Goal: Information Seeking & Learning: Check status

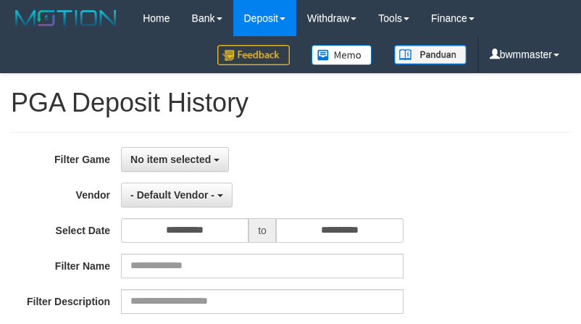
select select "**********"
select select "*"
select select "**"
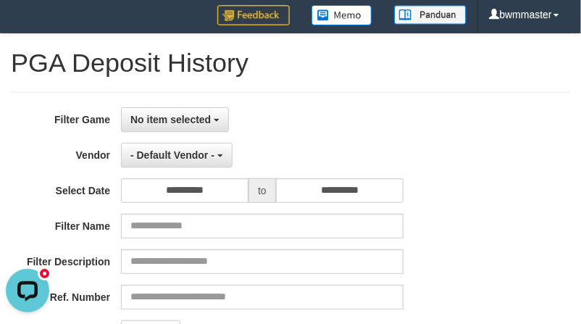
click at [336, 106] on div "**********" at bounding box center [291, 284] width 560 height 384
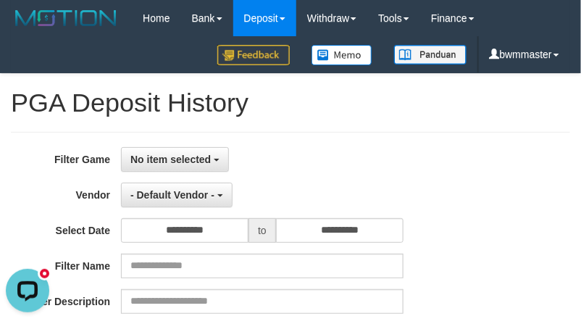
click at [284, 138] on div "**********" at bounding box center [291, 324] width 560 height 384
click at [302, 175] on div "**********" at bounding box center [242, 324] width 484 height 354
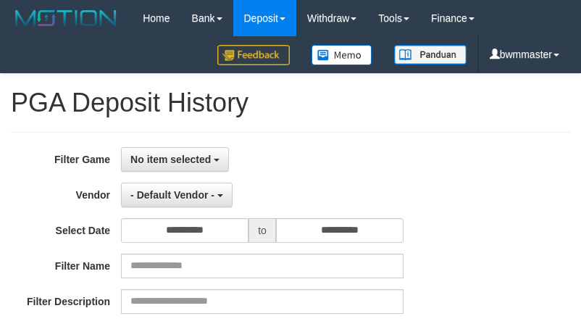
select select "**********"
select select "*"
select select "**"
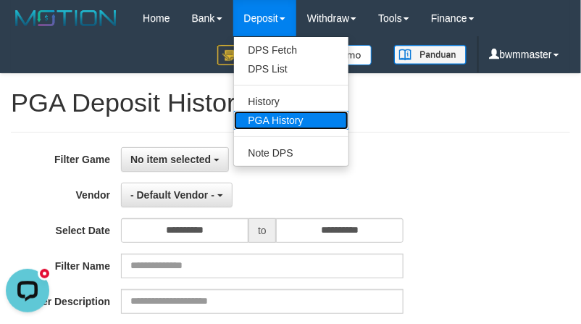
click at [274, 117] on link "PGA History" at bounding box center [291, 120] width 115 height 19
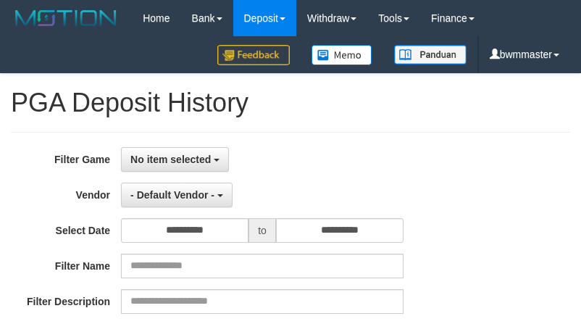
select select
select select "**"
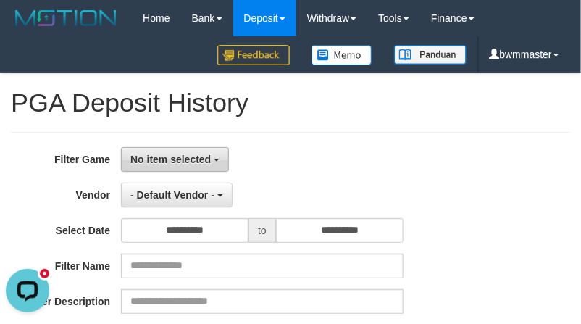
click at [178, 162] on span "No item selected" at bounding box center [170, 160] width 80 height 12
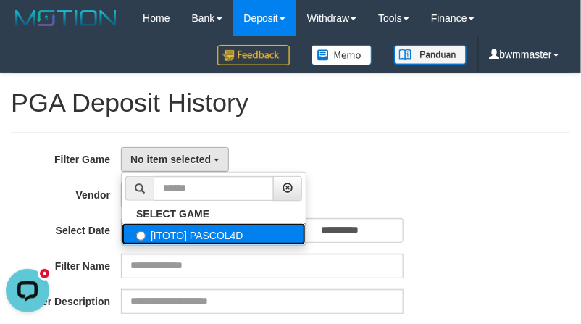
click at [176, 226] on label "[ITOTO] PASCOL4D" at bounding box center [214, 234] width 184 height 22
select select "****"
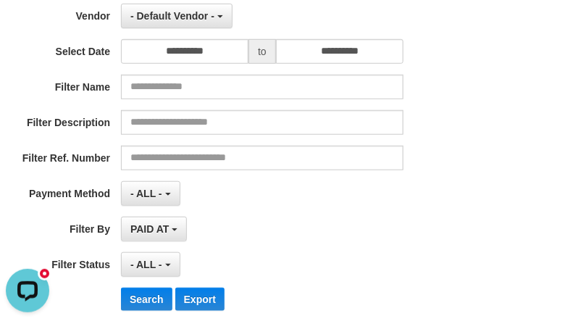
scroll to position [181, 0]
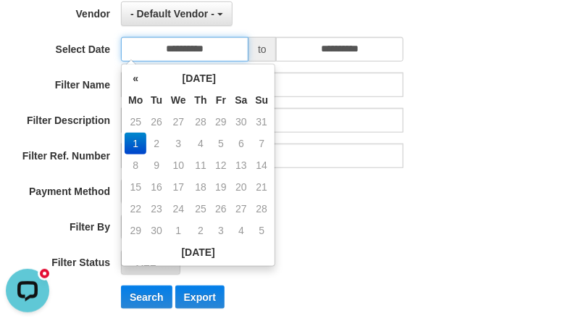
click at [192, 55] on input "**********" at bounding box center [185, 49] width 128 height 25
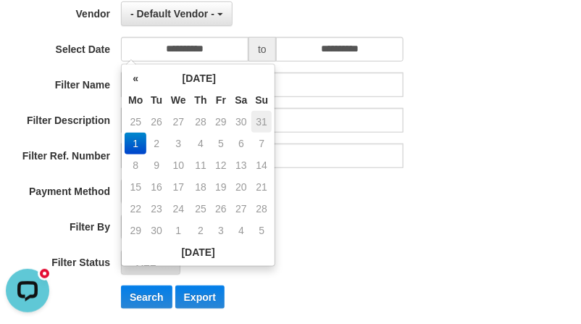
click at [261, 120] on td "31" at bounding box center [262, 122] width 20 height 22
type input "**********"
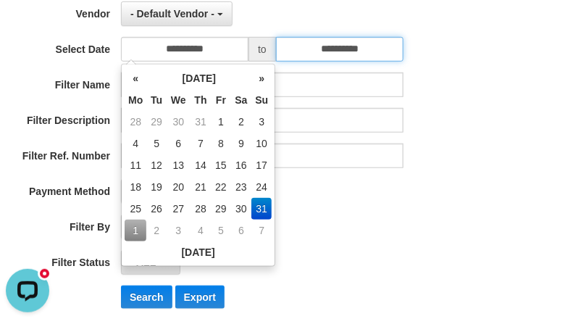
click at [302, 47] on input "**********" at bounding box center [340, 49] width 128 height 25
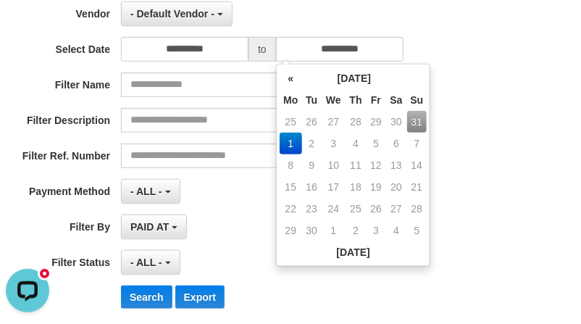
click at [422, 120] on td "31" at bounding box center [417, 122] width 20 height 22
type input "**********"
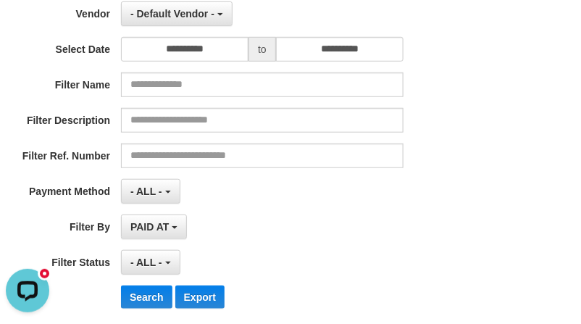
click at [497, 102] on div "**********" at bounding box center [290, 143] width 581 height 354
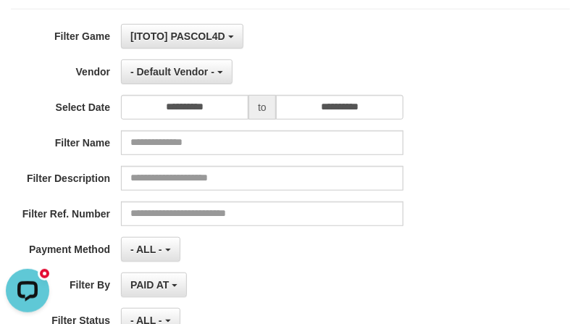
scroll to position [91, 0]
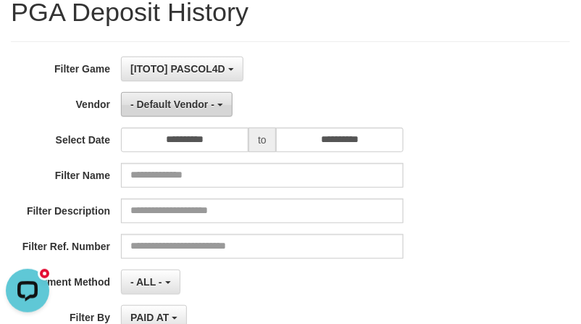
click at [179, 116] on button "- Default Vendor -" at bounding box center [177, 104] width 112 height 25
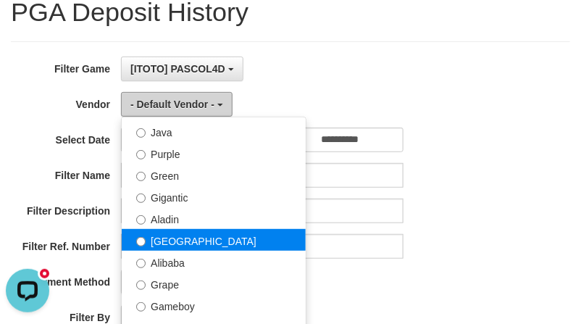
scroll to position [181, 0]
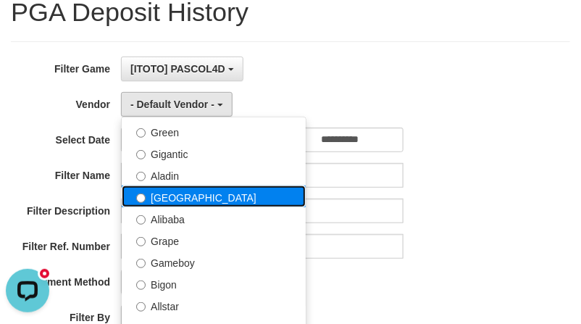
click at [186, 193] on label "[GEOGRAPHIC_DATA]" at bounding box center [214, 197] width 184 height 22
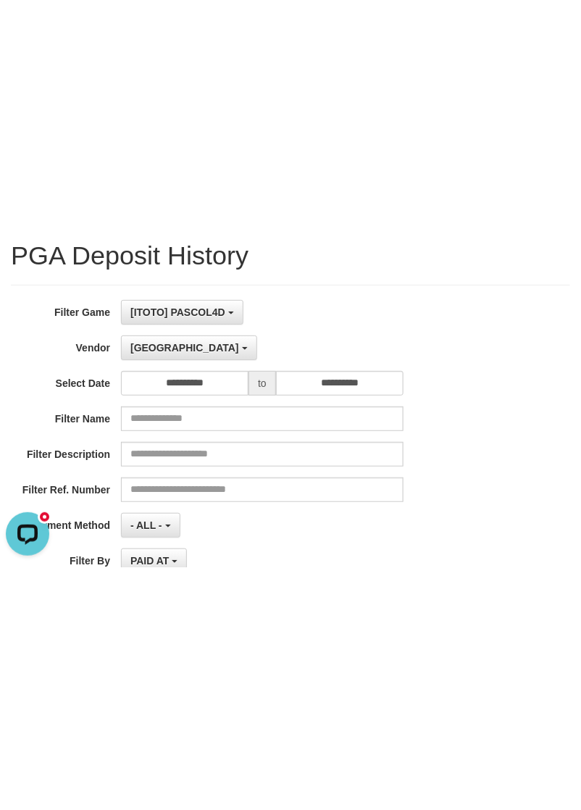
scroll to position [0, 0]
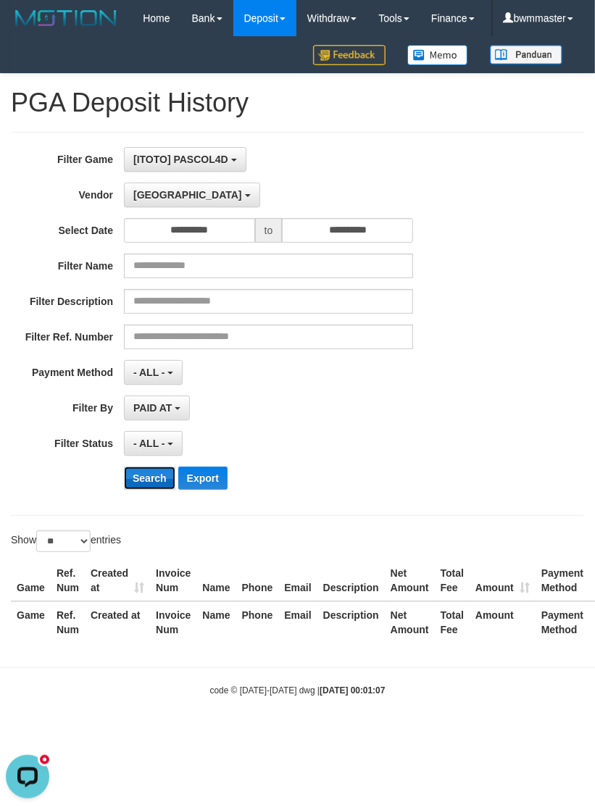
click at [151, 323] on button "Search" at bounding box center [149, 478] width 51 height 23
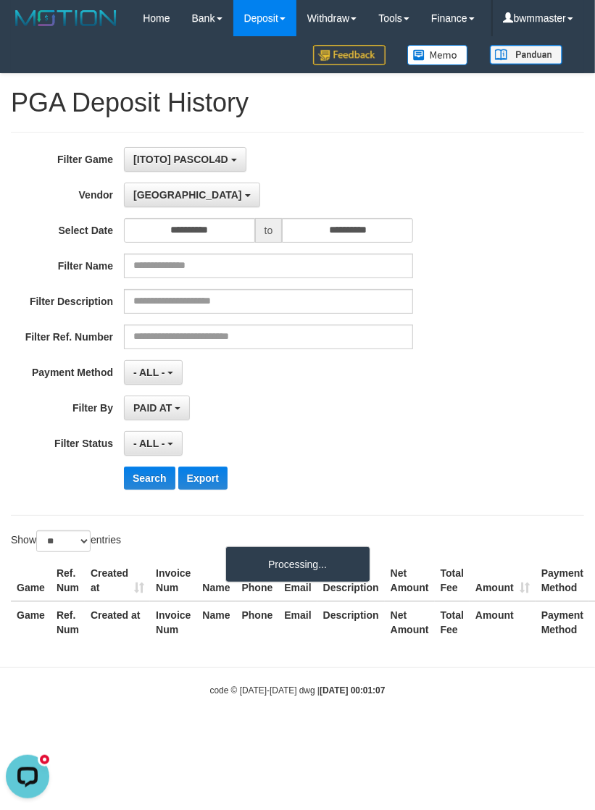
click at [294, 323] on div "**********" at bounding box center [248, 324] width 496 height 354
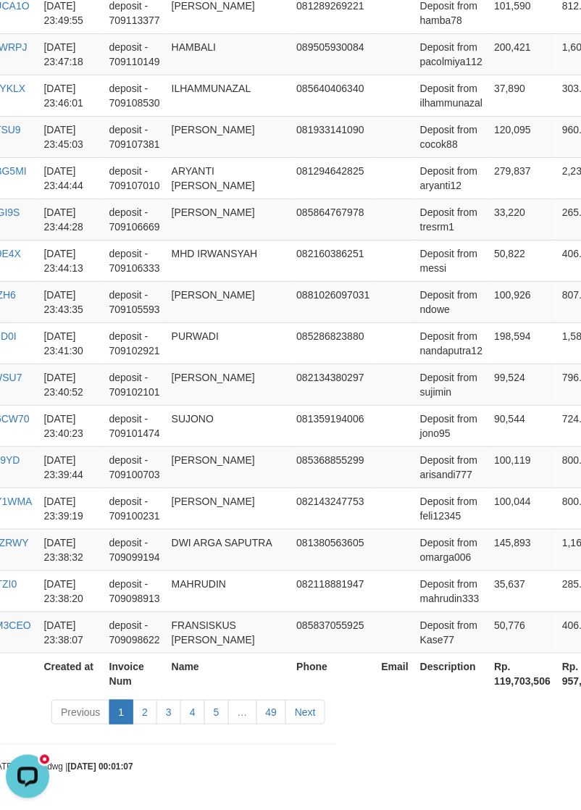
scroll to position [1002, 412]
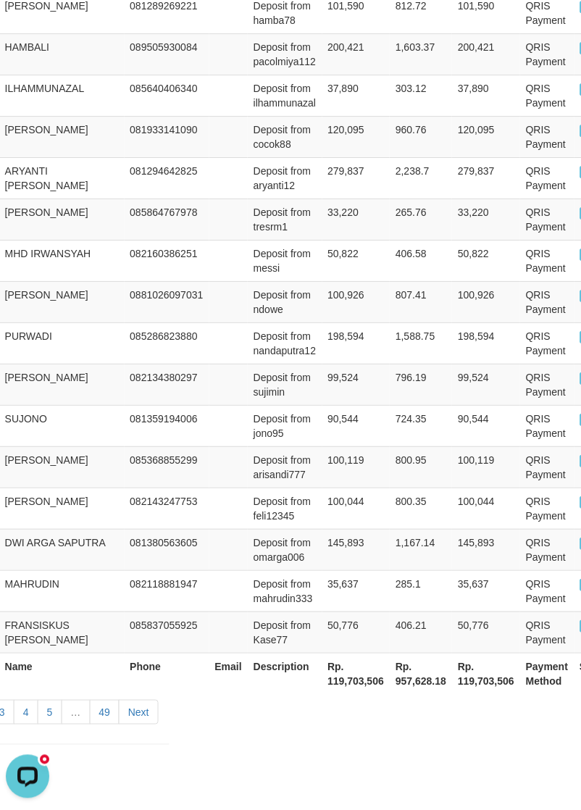
click at [323, 323] on th "Rp. 119,703,506" at bounding box center [357, 673] width 68 height 41
copy th "119,703,506"
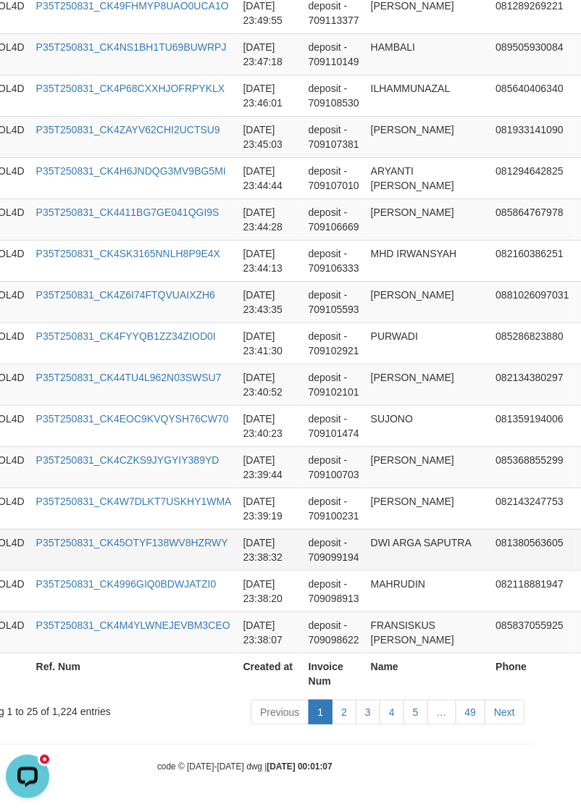
scroll to position [1002, 0]
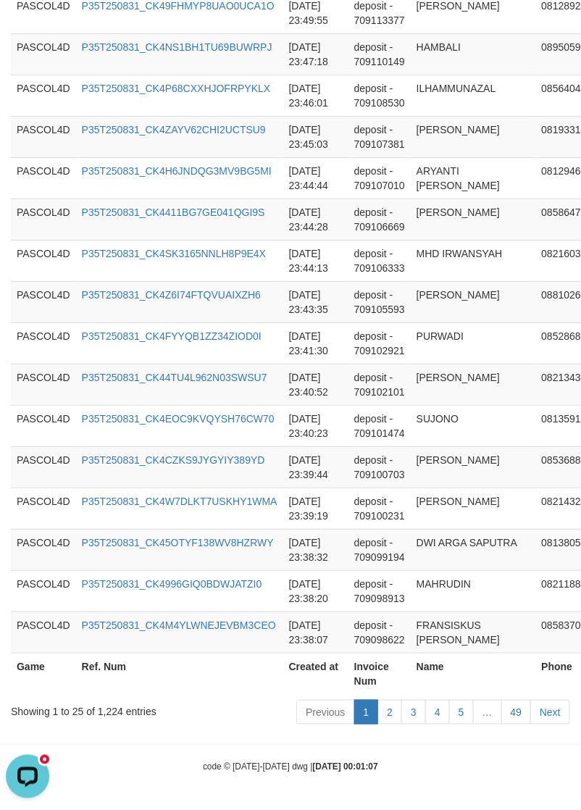
click at [112, 323] on div "Showing 1 to 25 of 1,224 entries" at bounding box center [121, 709] width 220 height 20
copy div "1,224"
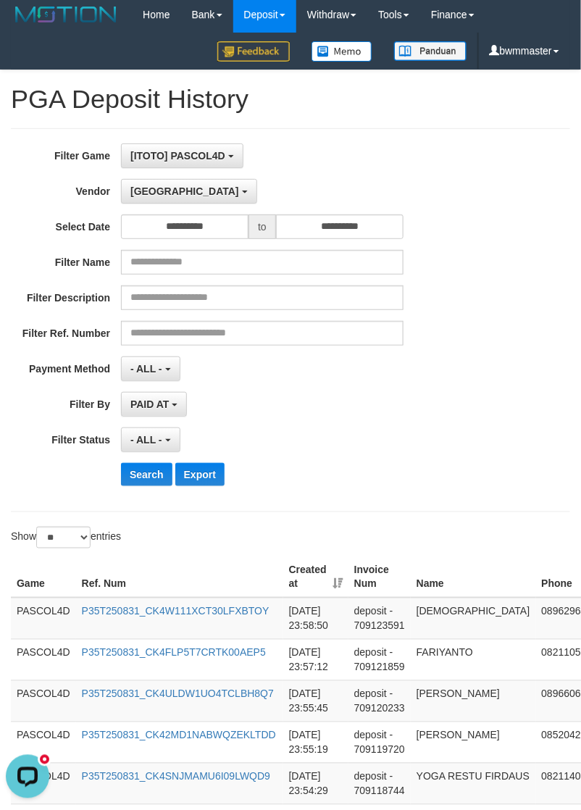
scroll to position [0, 0]
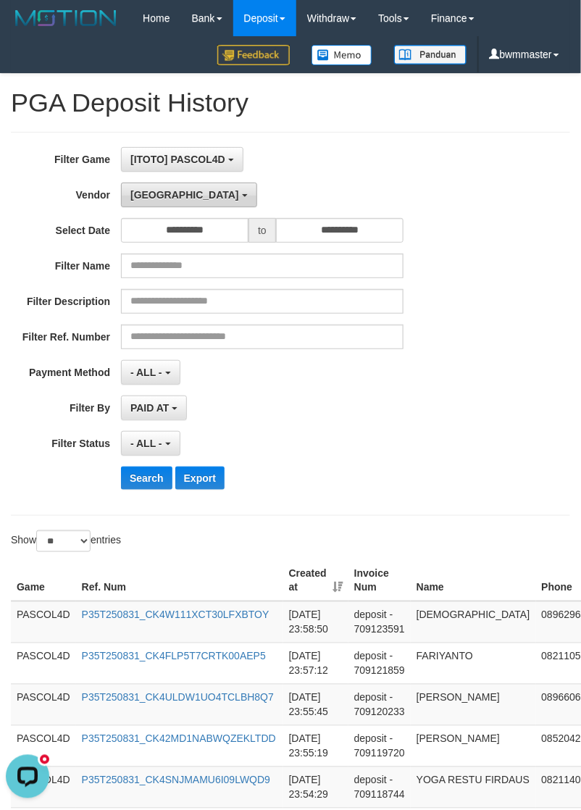
click at [154, 200] on span "[GEOGRAPHIC_DATA]" at bounding box center [184, 195] width 109 height 12
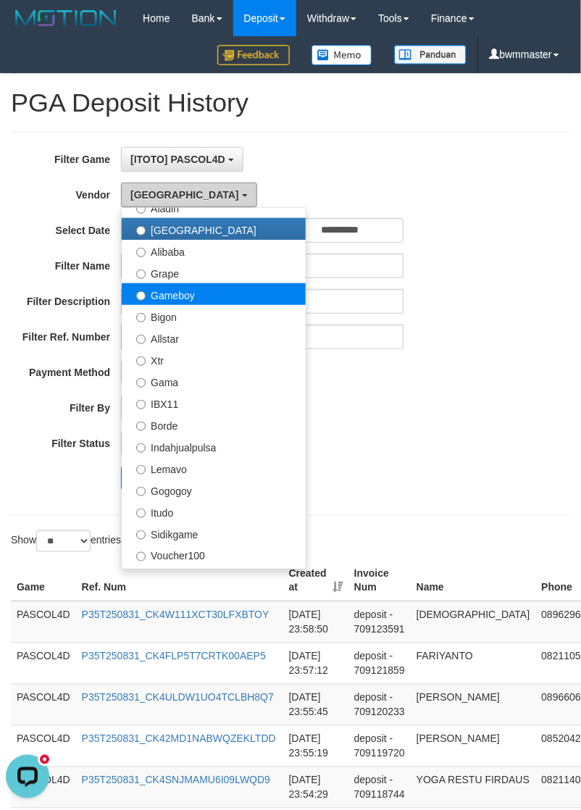
scroll to position [272, 0]
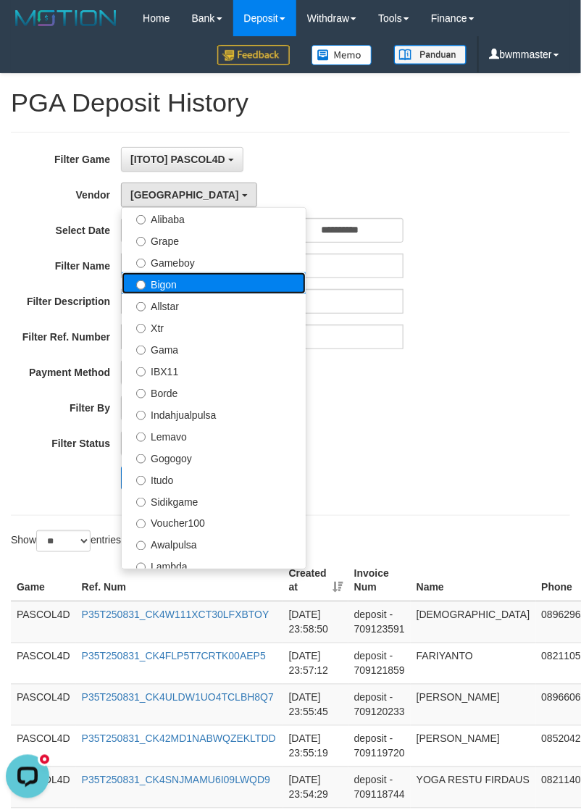
click at [165, 291] on label "Bigon" at bounding box center [214, 284] width 184 height 22
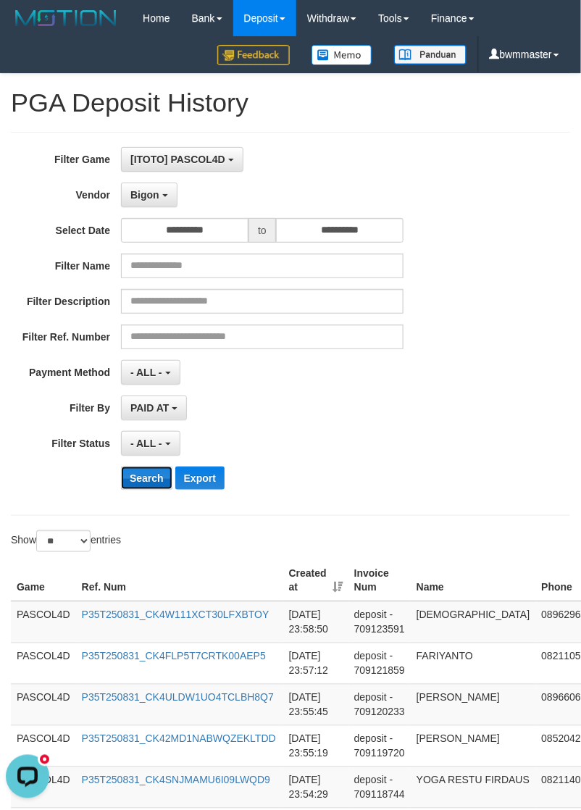
click at [135, 323] on button "Search" at bounding box center [146, 478] width 51 height 23
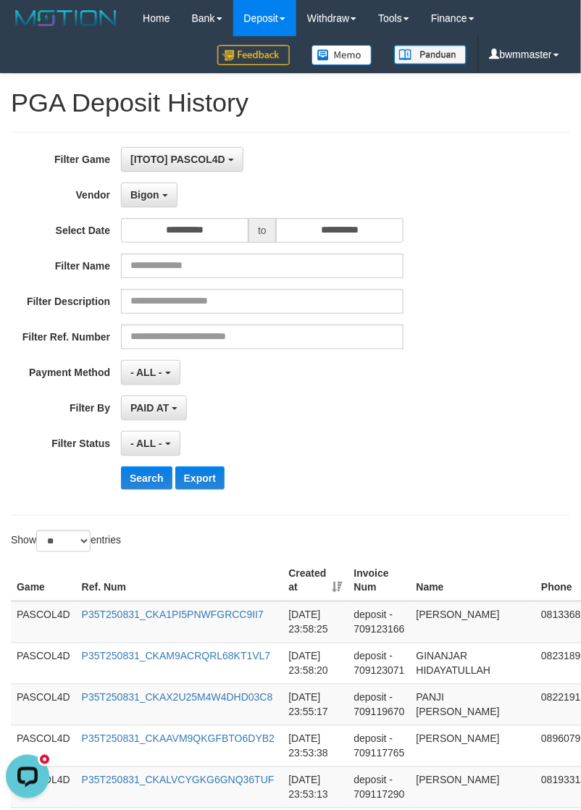
click at [323, 323] on div "- ALL - SELECT ALL - ALL - SELECT STATUS PENDING/UNPAID PAID CANCELED EXPIRED" at bounding box center [262, 443] width 283 height 25
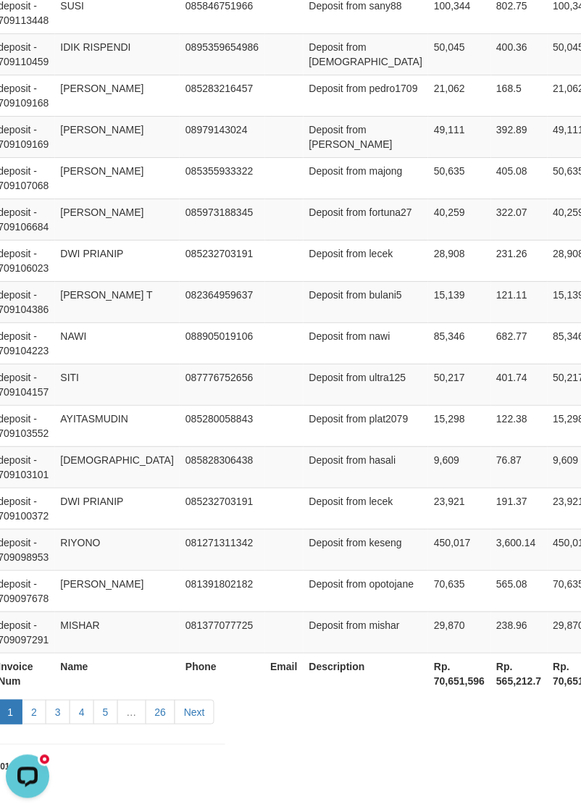
scroll to position [1190, 362]
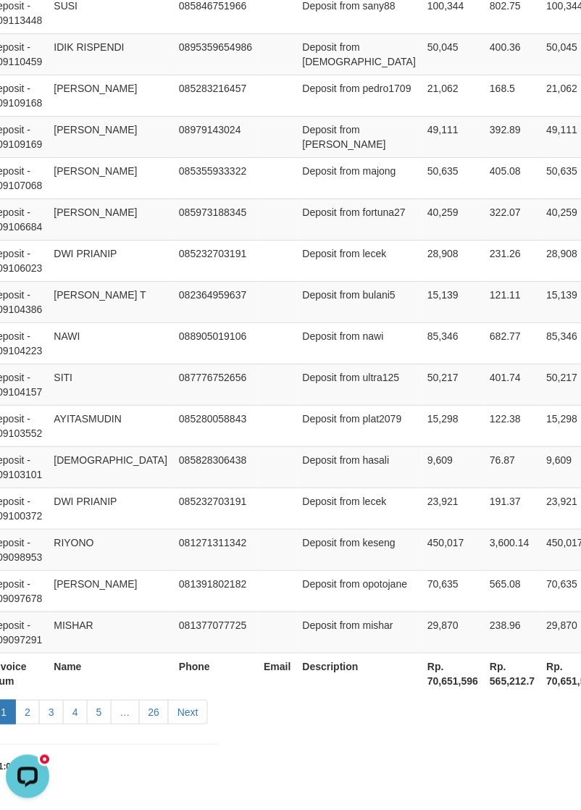
click at [422, 323] on th "Rp. 70,651,596" at bounding box center [453, 673] width 62 height 41
copy th "70,651,596"
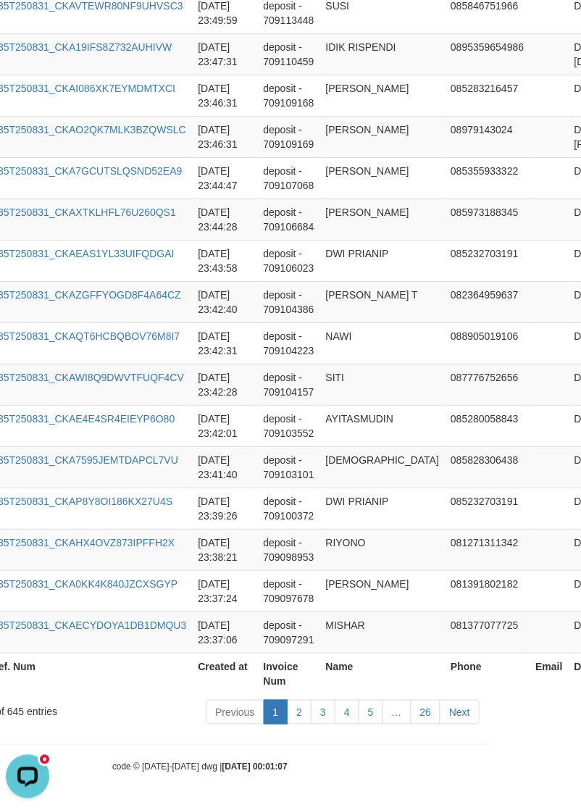
scroll to position [1190, 0]
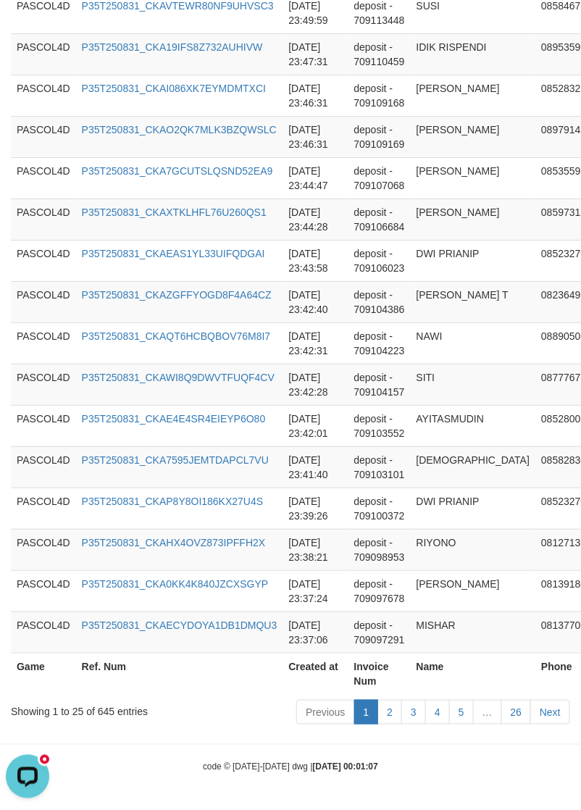
click at [110, 323] on div "Showing 1 to 25 of 645 entries" at bounding box center [121, 709] width 220 height 20
copy div "645"
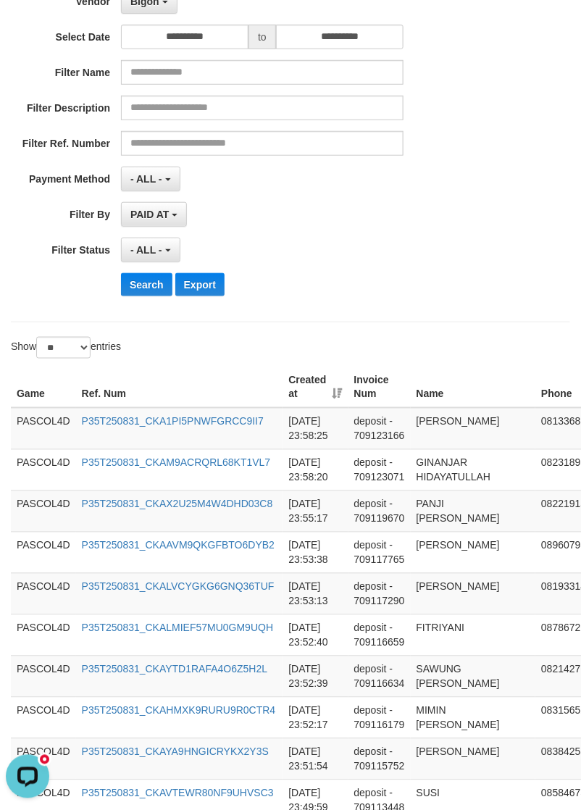
scroll to position [0, 0]
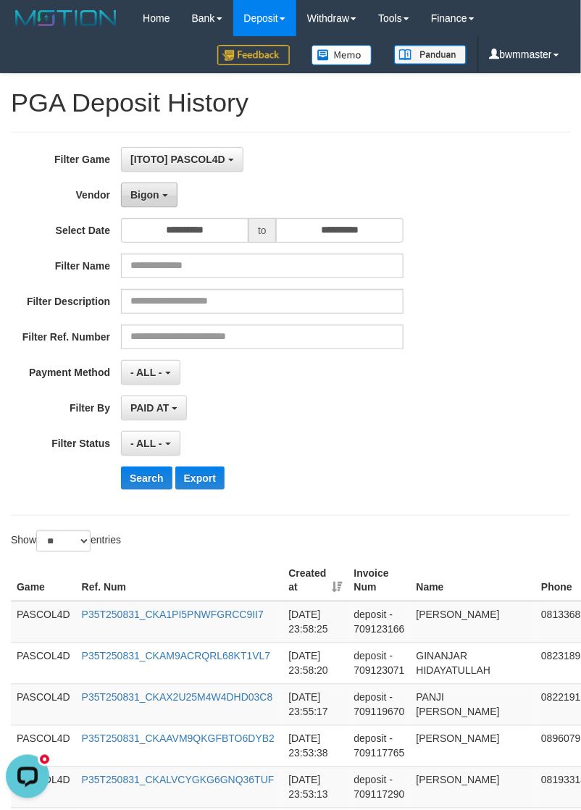
click at [147, 201] on span "Bigon" at bounding box center [144, 195] width 29 height 12
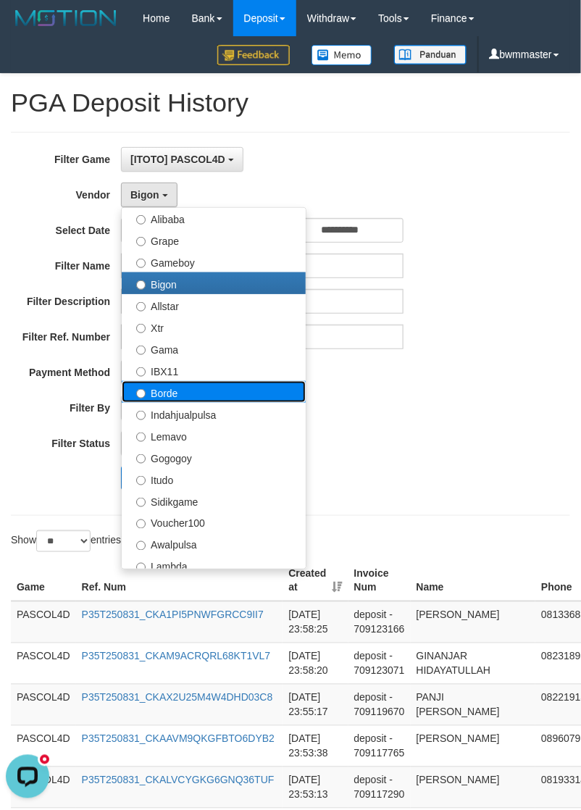
click at [172, 323] on label "Borde" at bounding box center [214, 392] width 184 height 22
select select "**********"
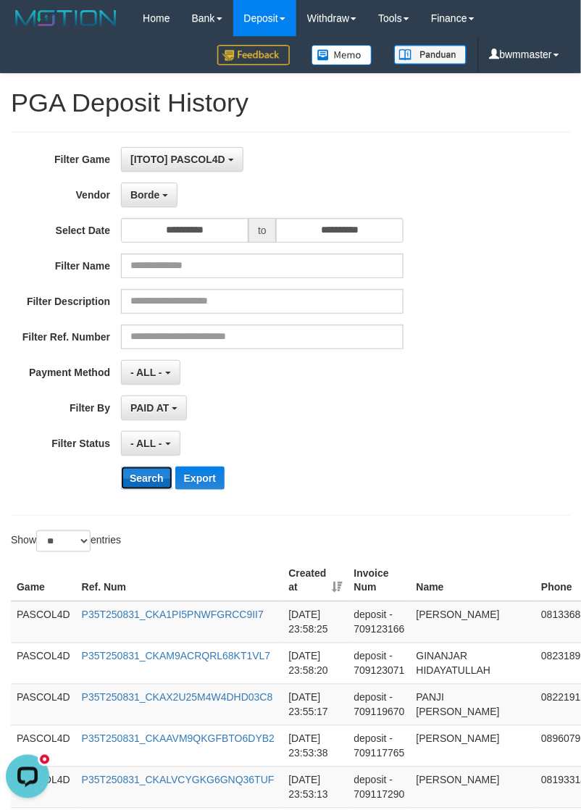
click at [151, 323] on button "Search" at bounding box center [146, 478] width 51 height 23
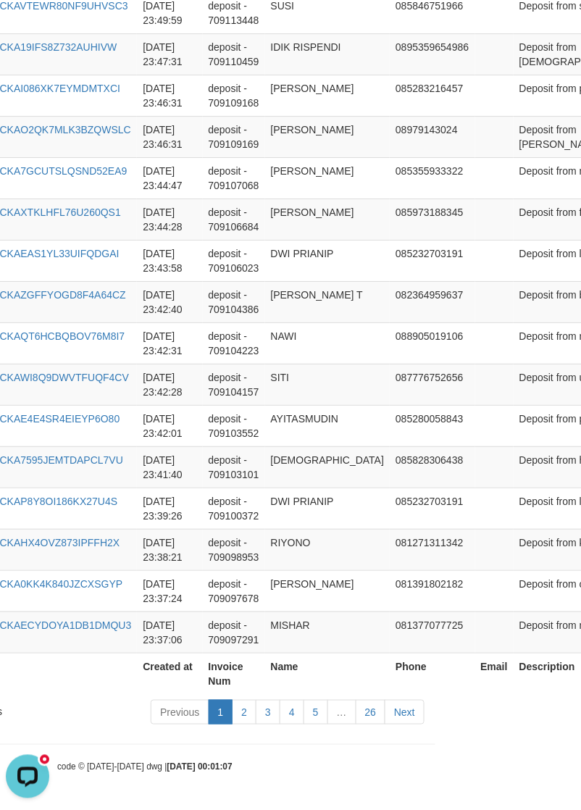
scroll to position [1190, 362]
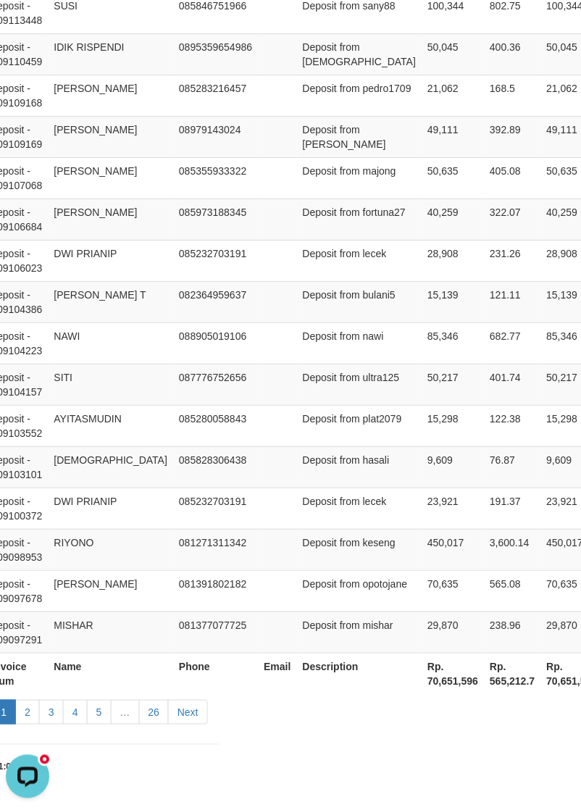
click at [422, 323] on th "Rp. 70,651,596" at bounding box center [453, 673] width 62 height 41
copy th "70,651,596"
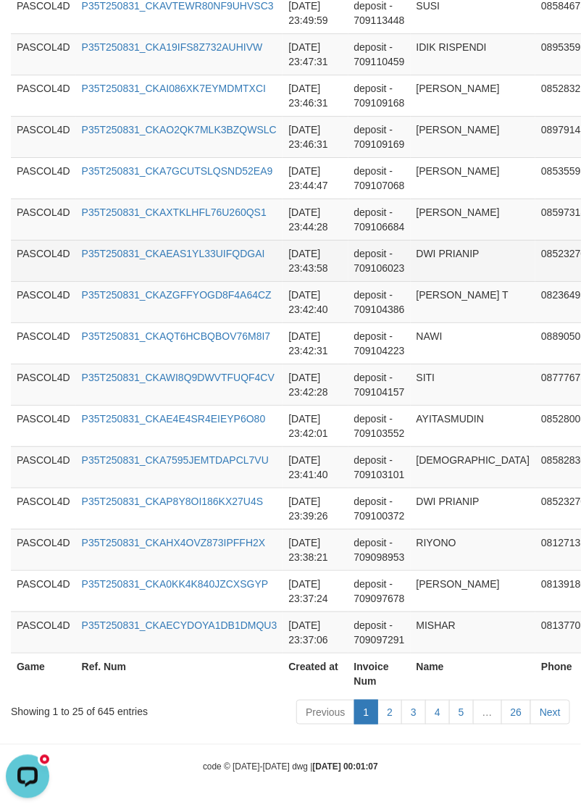
scroll to position [1190, 0]
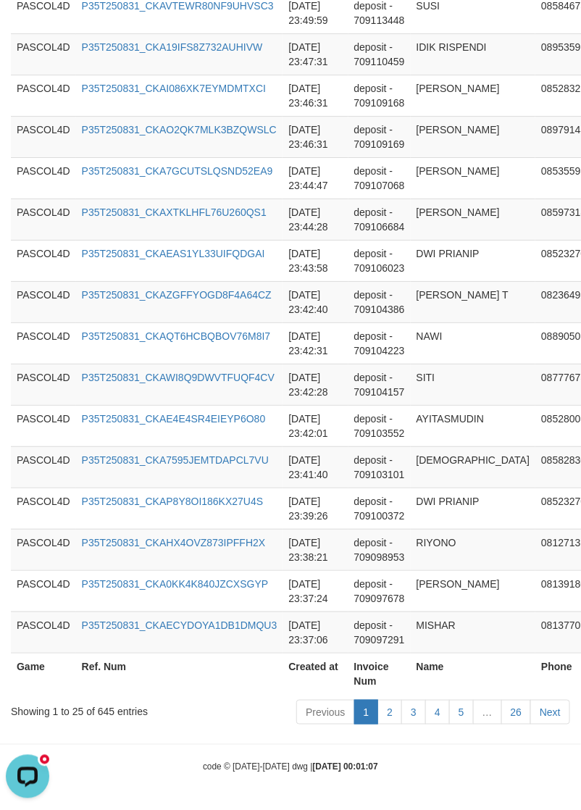
click at [99, 323] on div "Showing 1 to 25 of 645 entries" at bounding box center [121, 709] width 220 height 20
copy div "645"
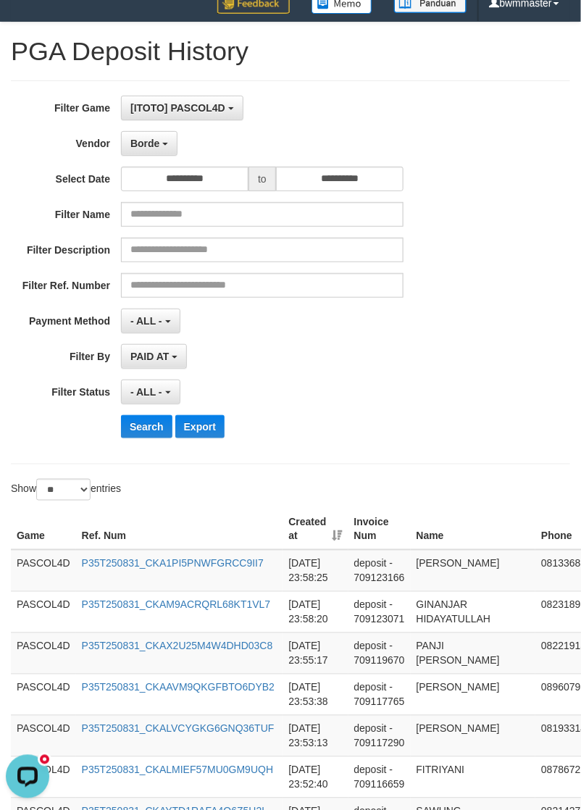
scroll to position [0, 0]
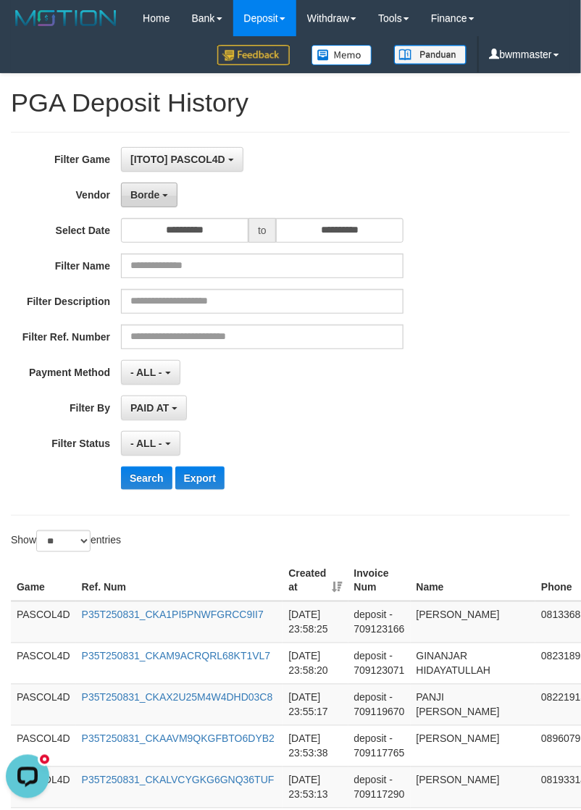
click at [154, 196] on span "Borde" at bounding box center [144, 195] width 29 height 12
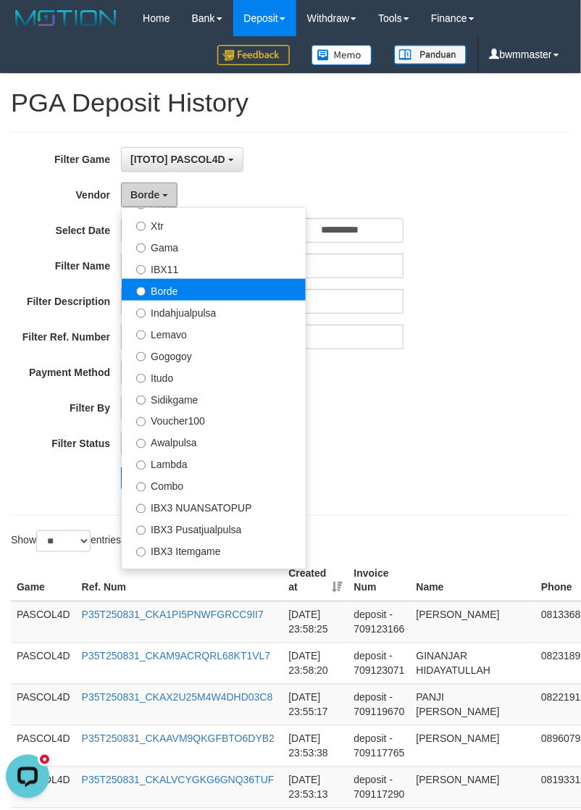
scroll to position [453, 0]
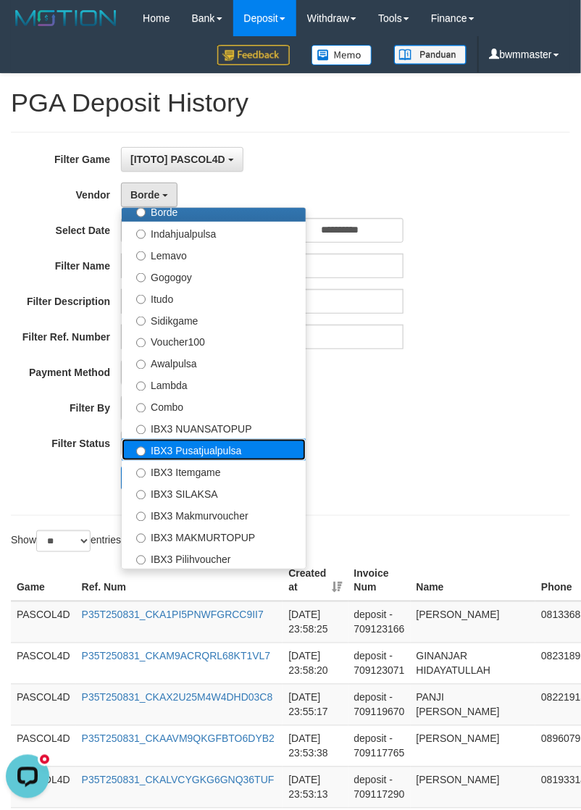
click at [188, 323] on label "IBX3 Pusatjualpulsa" at bounding box center [214, 450] width 184 height 22
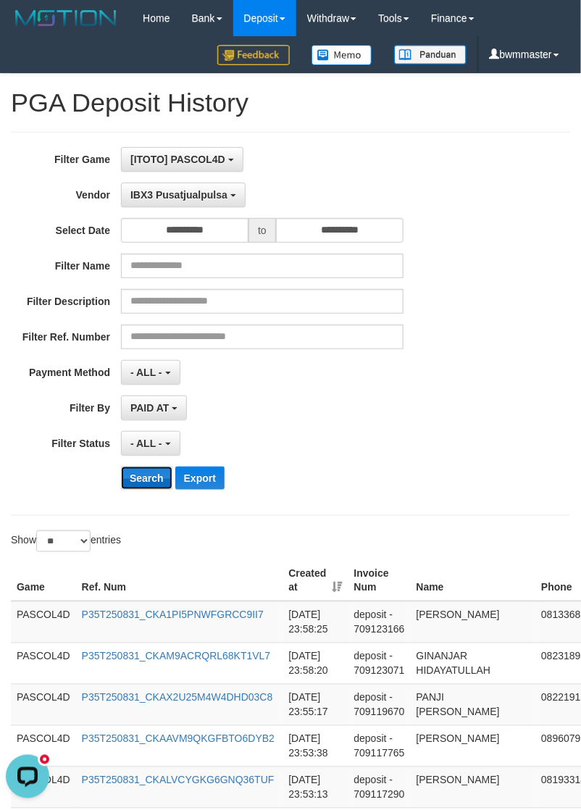
click at [144, 323] on button "Search" at bounding box center [146, 478] width 51 height 23
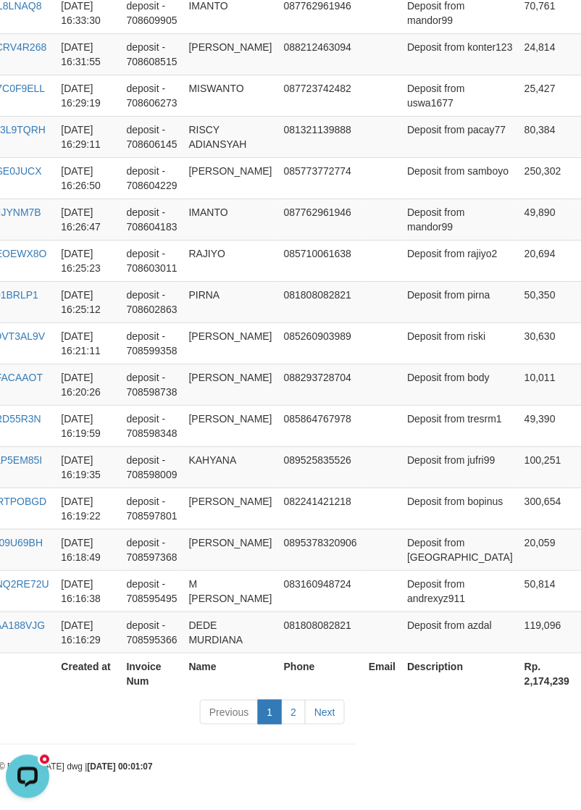
scroll to position [1176, 362]
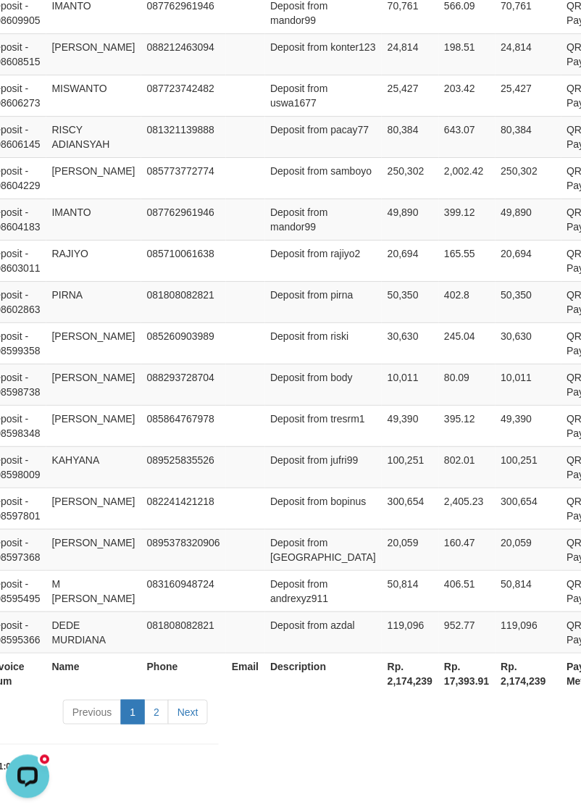
click at [316, 323] on th "Description" at bounding box center [323, 673] width 117 height 41
click at [382, 323] on th "Rp. 2,174,239" at bounding box center [410, 673] width 57 height 41
copy th "2,174,239"
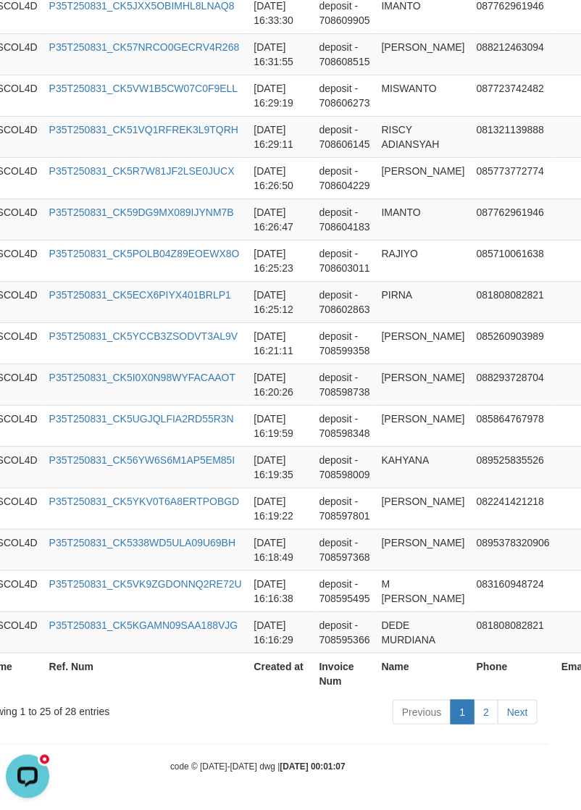
scroll to position [1176, 0]
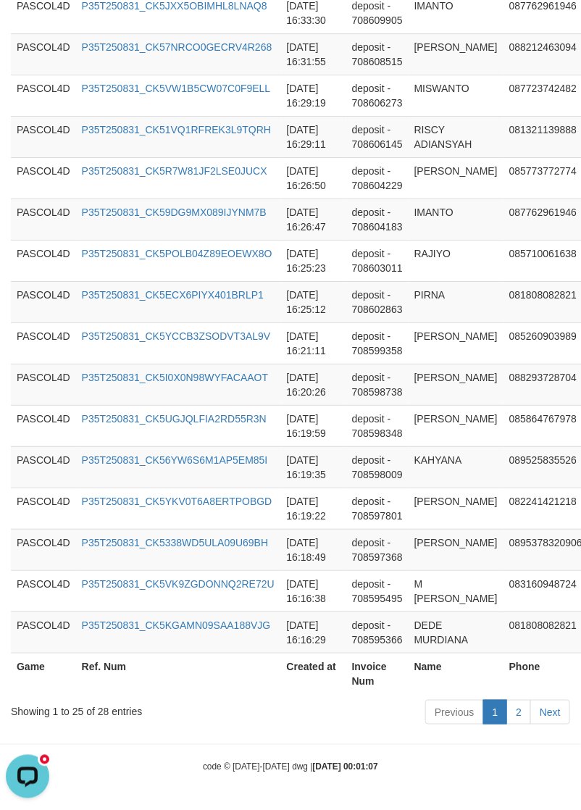
click at [106, 323] on div "Showing 1 to 25 of 28 entries" at bounding box center [121, 709] width 220 height 20
copy div "28"
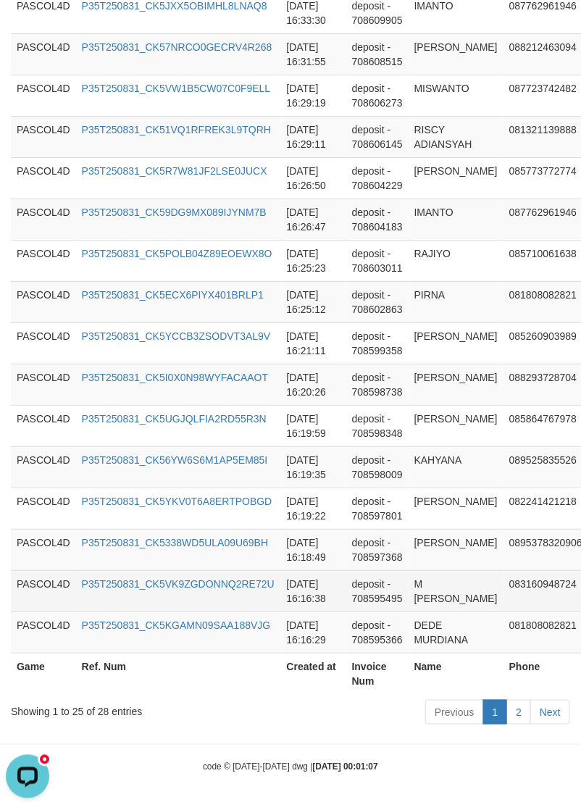
click at [370, 323] on td "deposit - 708595495" at bounding box center [377, 590] width 62 height 41
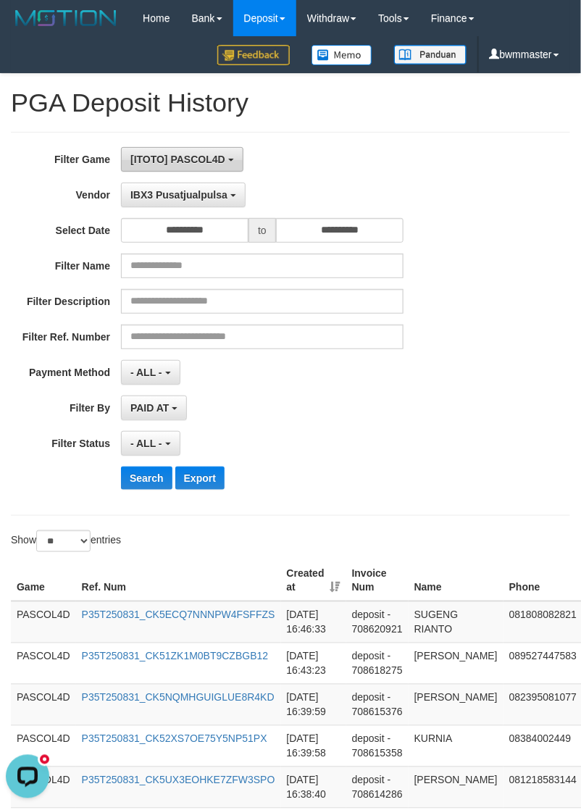
click at [198, 162] on span "[ITOTO] PASCOL4D" at bounding box center [177, 160] width 95 height 12
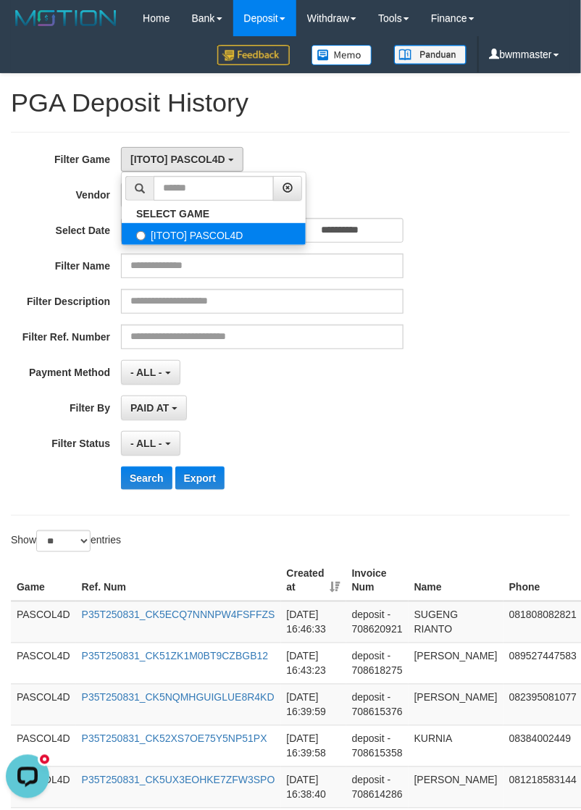
drag, startPoint x: 186, startPoint y: 240, endPoint x: 209, endPoint y: 231, distance: 24.4
click at [186, 240] on label "[ITOTO] PASCOL4D" at bounding box center [214, 234] width 184 height 22
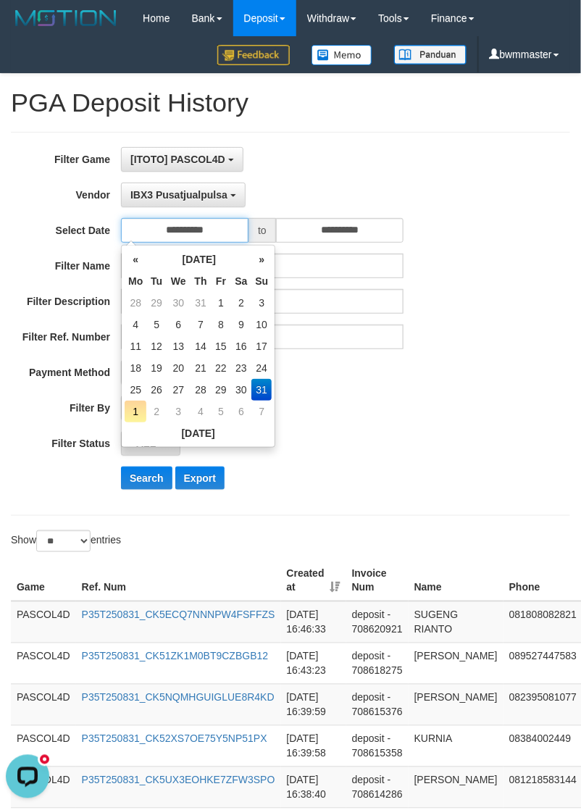
click at [200, 233] on input "**********" at bounding box center [185, 230] width 128 height 25
click at [255, 323] on td "31" at bounding box center [262, 390] width 20 height 22
click at [313, 323] on div "**********" at bounding box center [242, 324] width 484 height 354
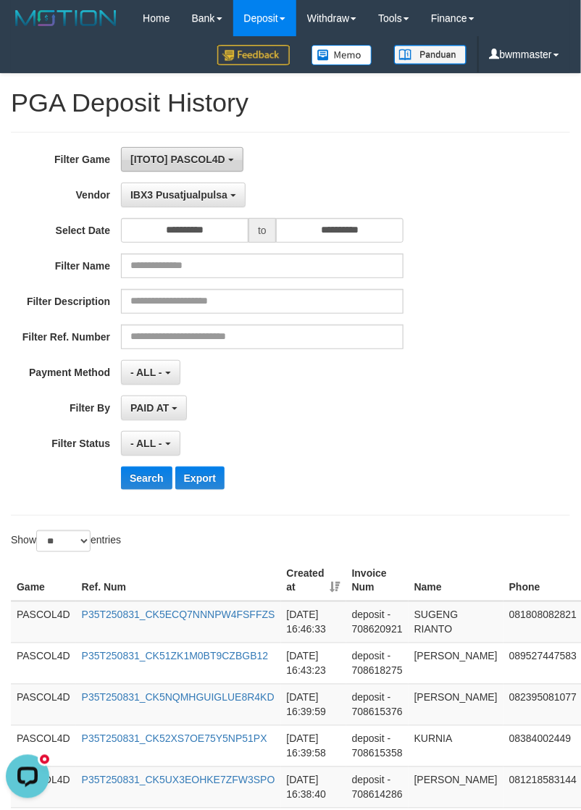
click at [188, 164] on span "[ITOTO] PASCOL4D" at bounding box center [177, 160] width 95 height 12
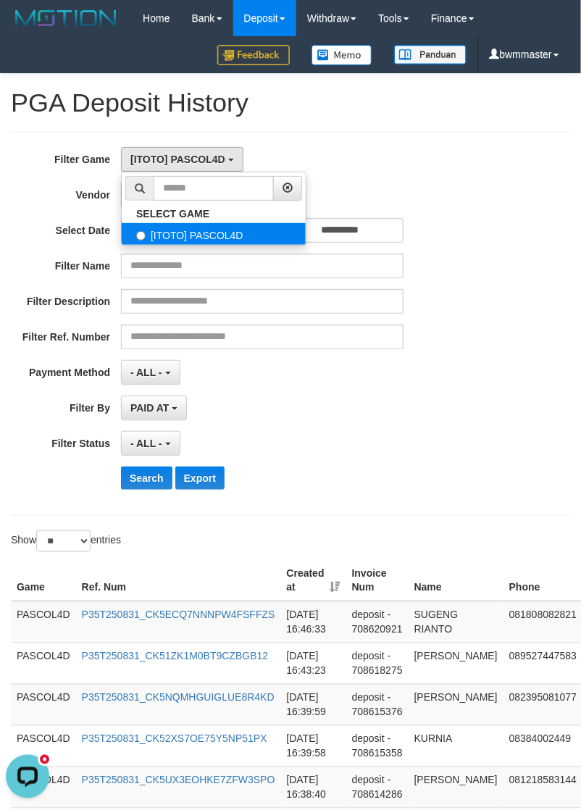
click at [203, 228] on label "[ITOTO] PASCOL4D" at bounding box center [214, 234] width 184 height 22
click at [270, 153] on div "[ITOTO] PASCOL4D SELECT GAME [ITOTO] PASCOL4D" at bounding box center [262, 159] width 283 height 25
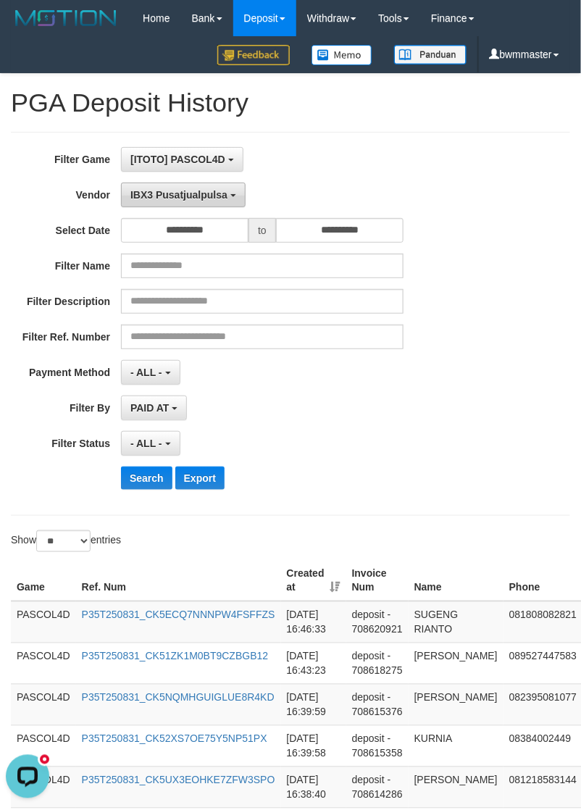
click at [178, 198] on span "IBX3 Pusatjualpulsa" at bounding box center [178, 195] width 97 height 12
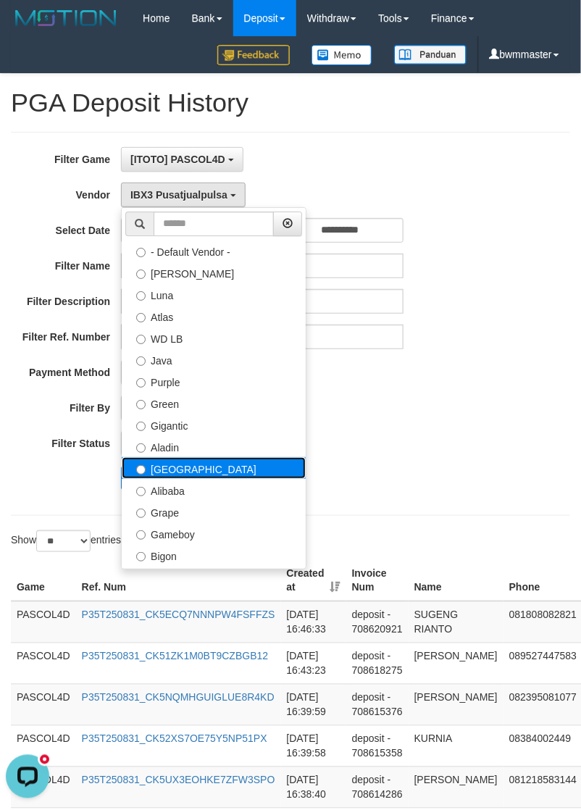
click at [175, 323] on label "[GEOGRAPHIC_DATA]" at bounding box center [214, 468] width 184 height 22
select select "**********"
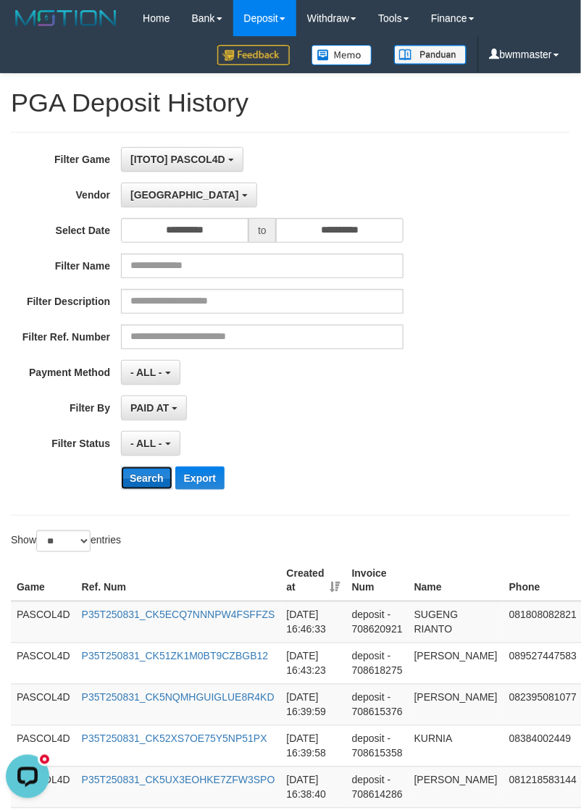
click at [147, 323] on button "Search" at bounding box center [146, 478] width 51 height 23
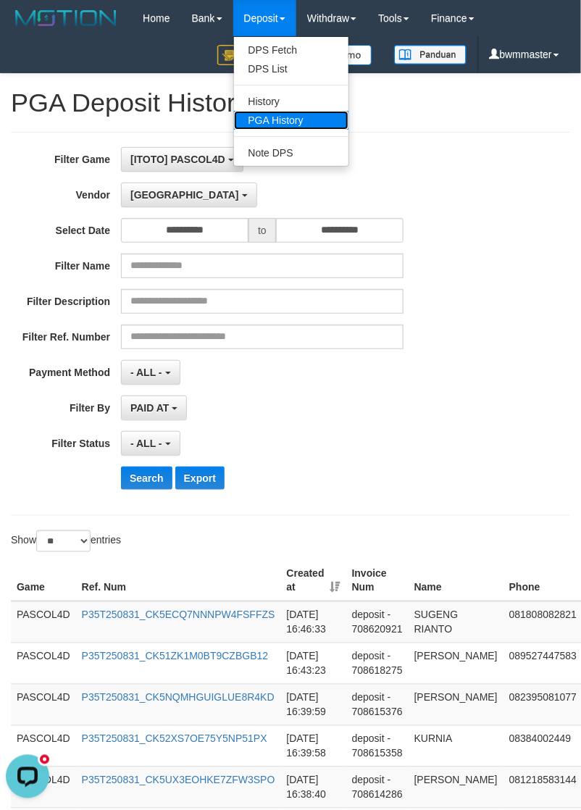
click at [263, 121] on link "PGA History" at bounding box center [291, 120] width 115 height 19
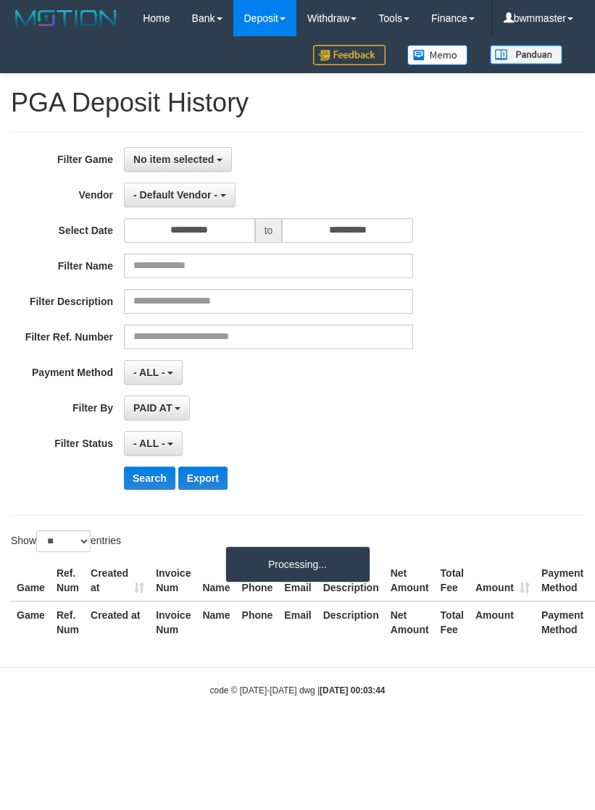
select select
select select "**"
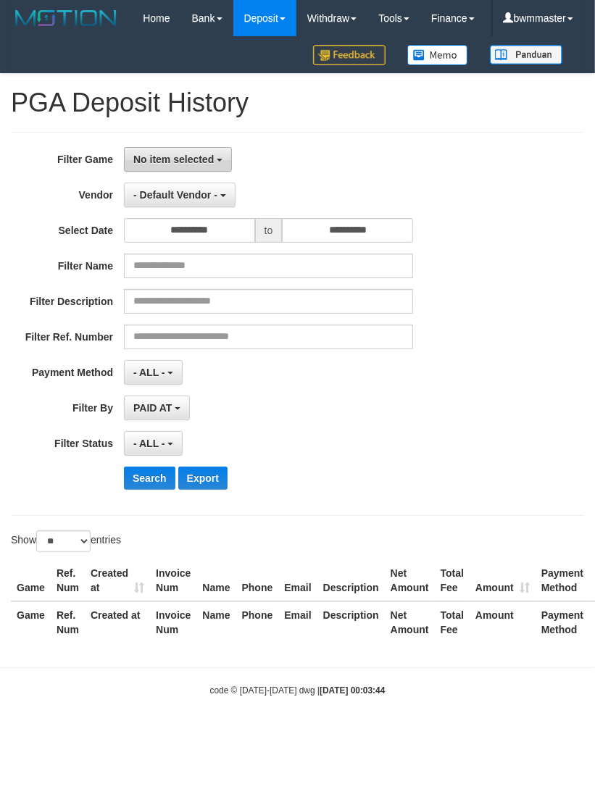
click at [194, 161] on span "No item selected" at bounding box center [173, 160] width 80 height 12
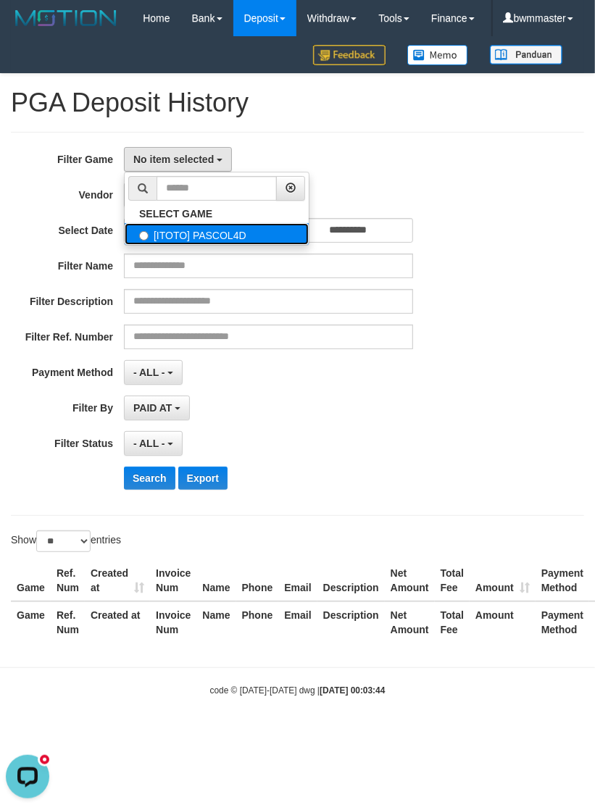
click at [190, 230] on label "[ITOTO] PASCOL4D" at bounding box center [217, 234] width 184 height 22
select select "****"
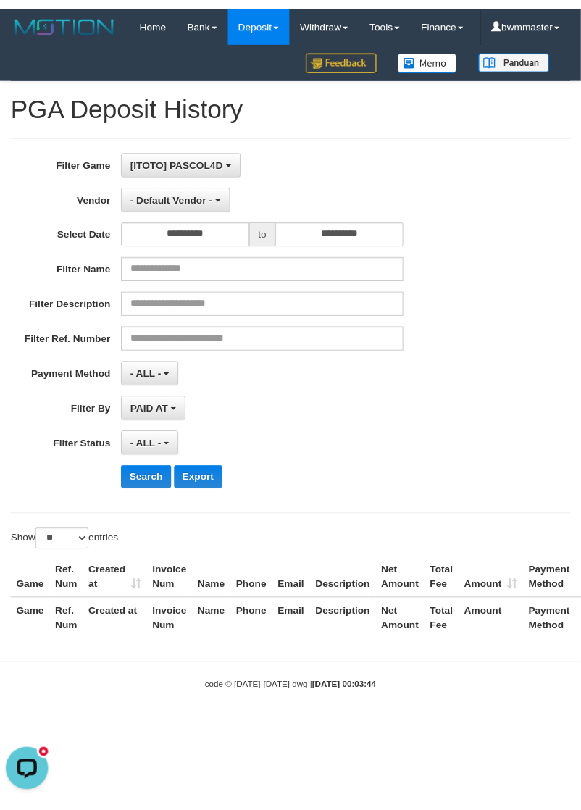
scroll to position [12, 0]
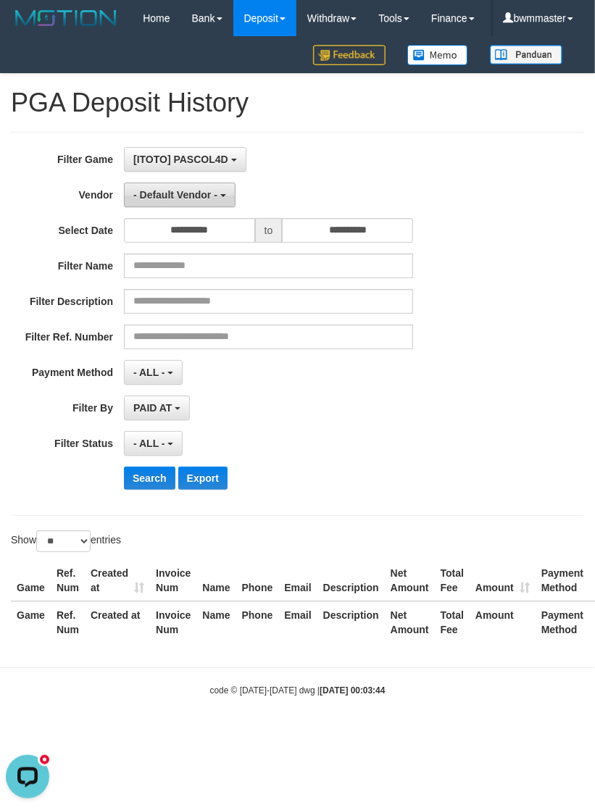
click at [181, 197] on span "- Default Vendor -" at bounding box center [175, 195] width 84 height 12
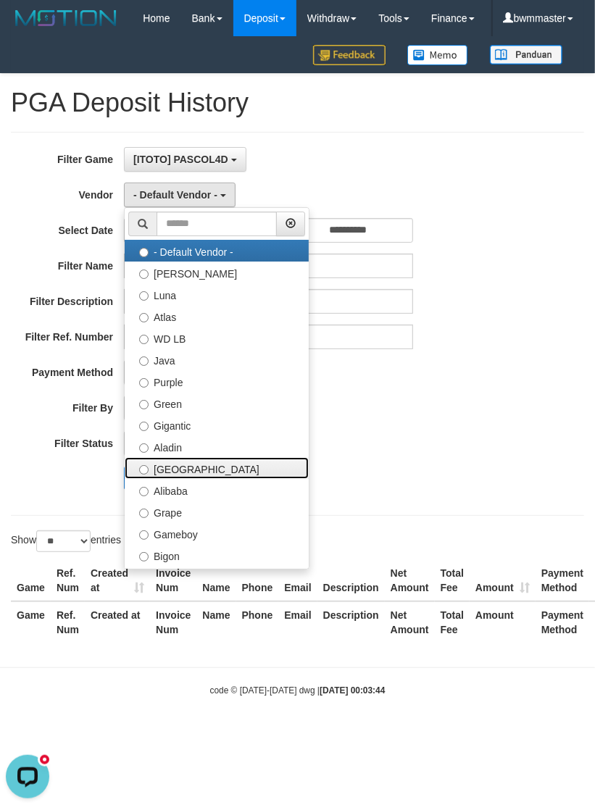
click at [178, 468] on label "[GEOGRAPHIC_DATA]" at bounding box center [217, 468] width 184 height 22
select select "**********"
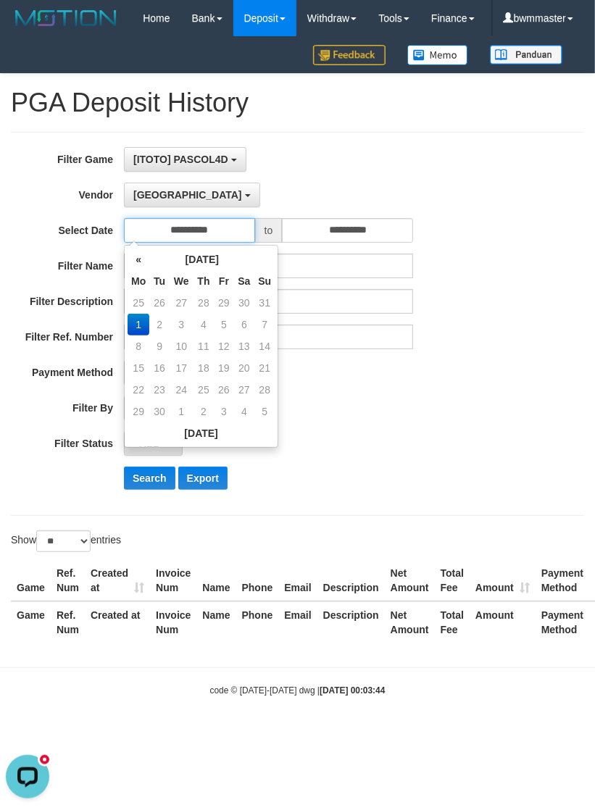
click at [211, 228] on input "**********" at bounding box center [189, 230] width 131 height 25
click at [147, 262] on th "«" at bounding box center [139, 260] width 22 height 22
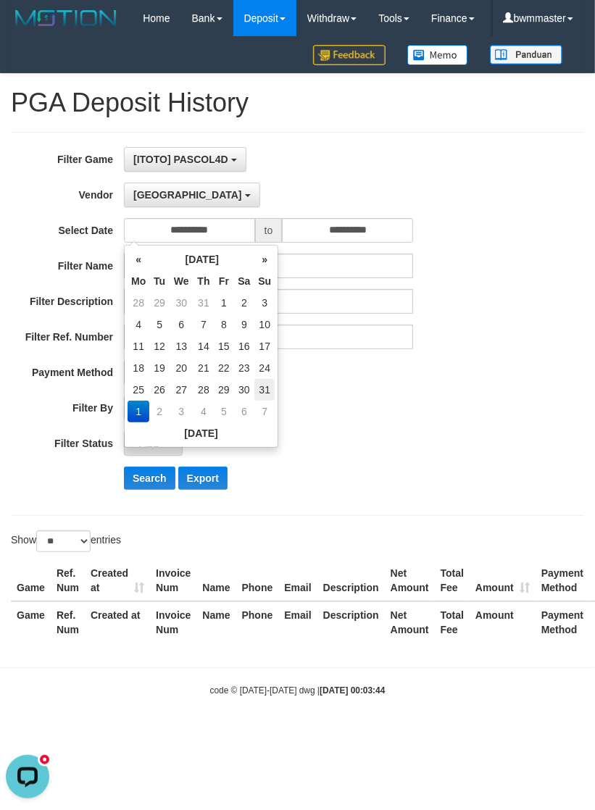
click at [262, 382] on td "31" at bounding box center [264, 390] width 20 height 22
type input "**********"
click at [332, 229] on input "**********" at bounding box center [347, 230] width 131 height 25
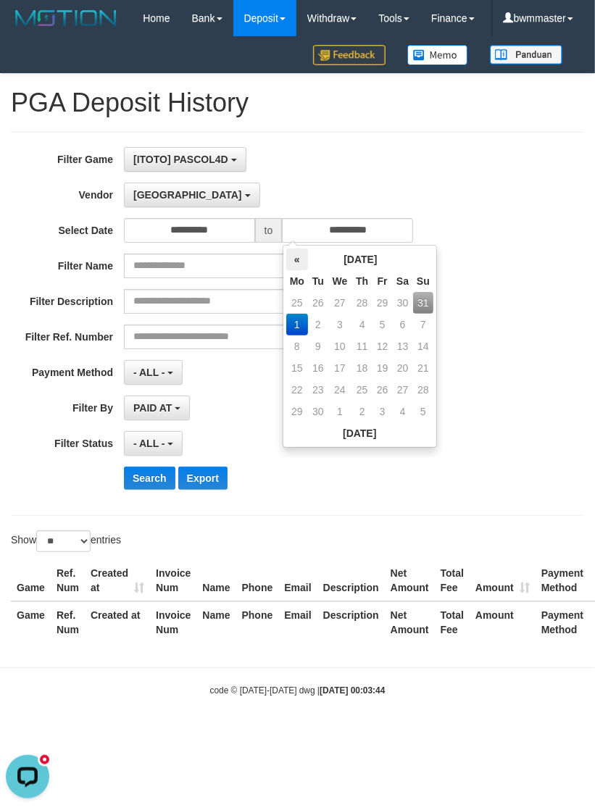
click at [303, 261] on th "«" at bounding box center [297, 260] width 22 height 22
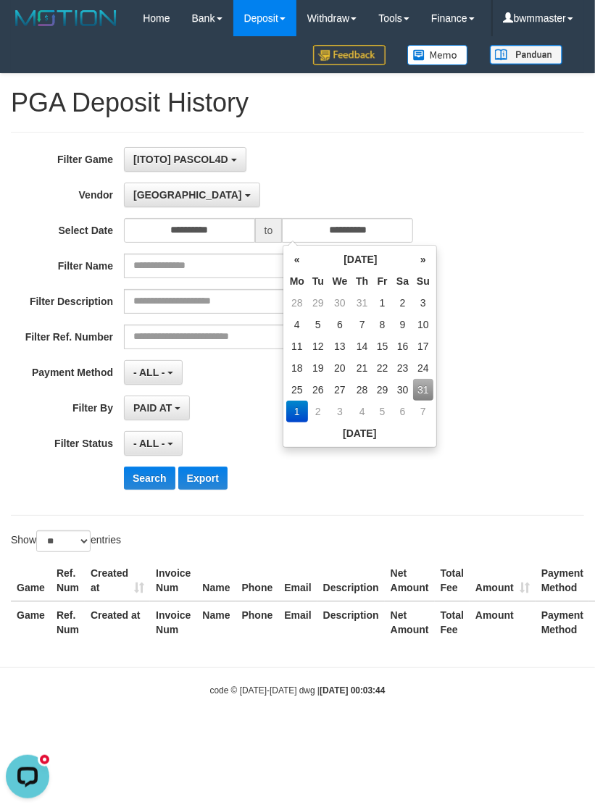
click at [418, 390] on td "31" at bounding box center [423, 390] width 20 height 22
type input "**********"
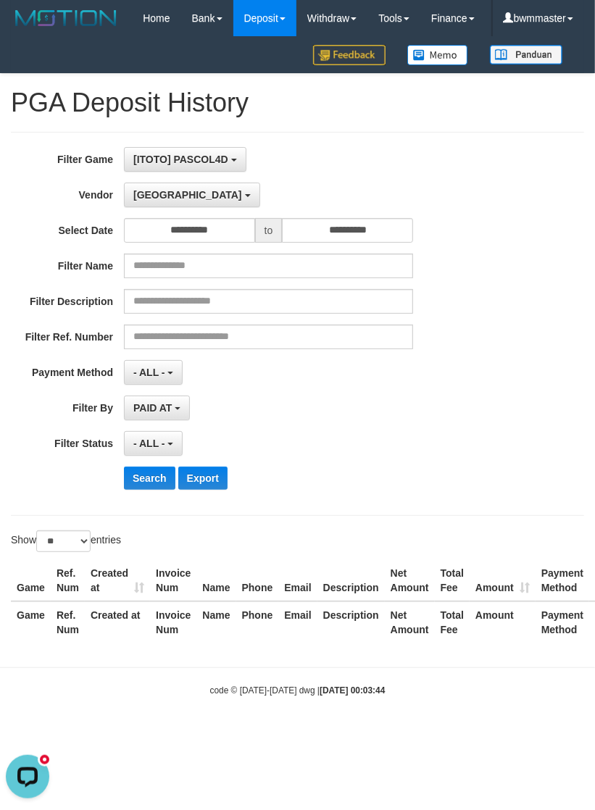
click at [490, 315] on div "**********" at bounding box center [248, 324] width 496 height 354
click at [158, 476] on button "Search" at bounding box center [149, 478] width 51 height 23
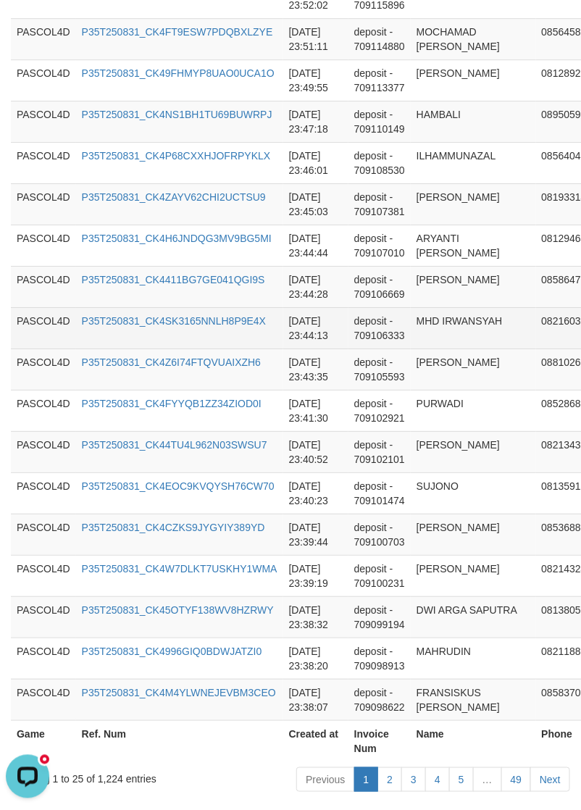
scroll to position [1002, 0]
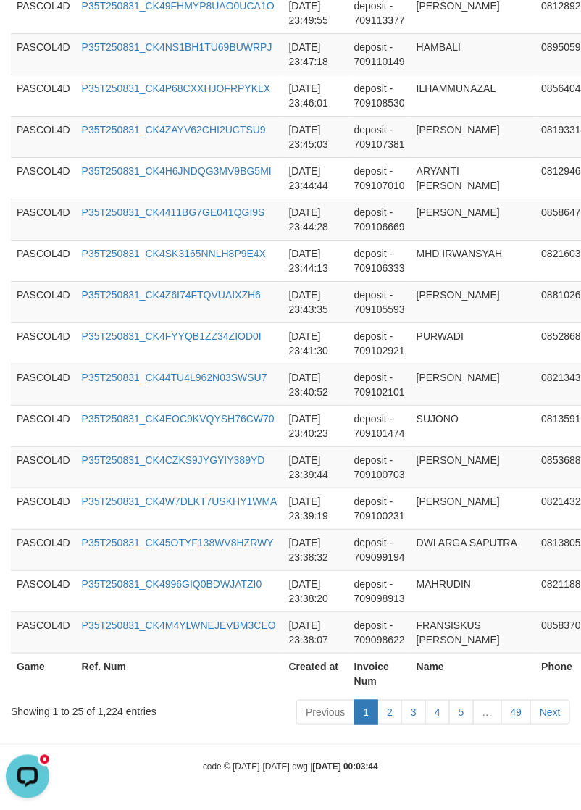
click at [120, 709] on div "Showing 1 to 25 of 1,224 entries" at bounding box center [121, 709] width 220 height 20
click at [104, 710] on div "Showing 1 to 25 of 1,224 entries" at bounding box center [121, 709] width 220 height 20
copy div "1,224"
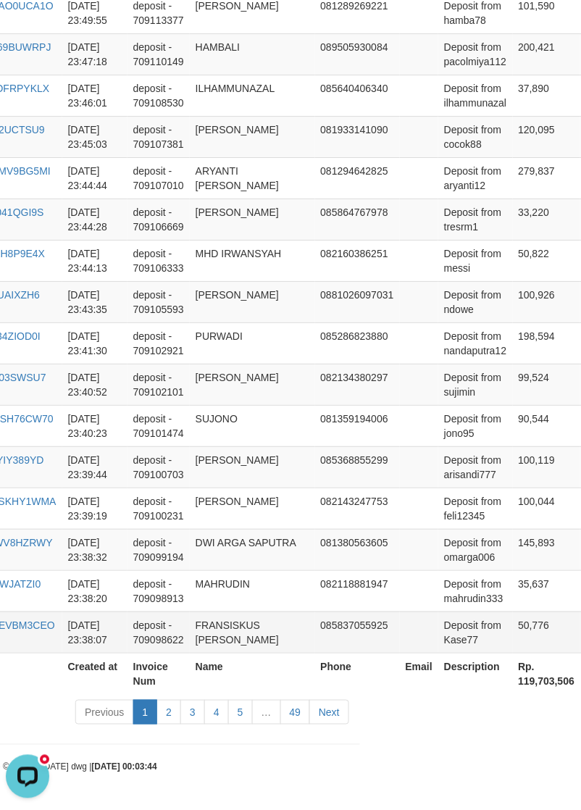
scroll to position [1002, 412]
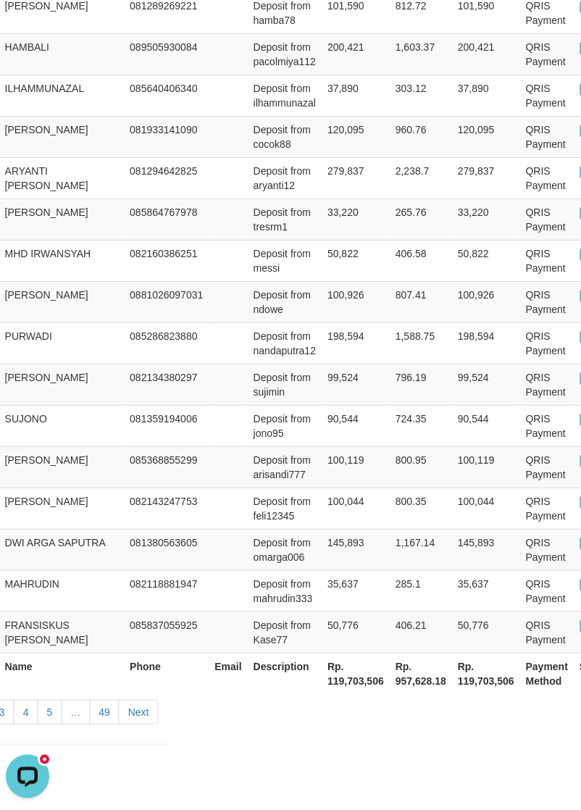
click at [323, 685] on th "Rp. 119,703,506" at bounding box center [357, 673] width 68 height 41
copy th "119,703,506"
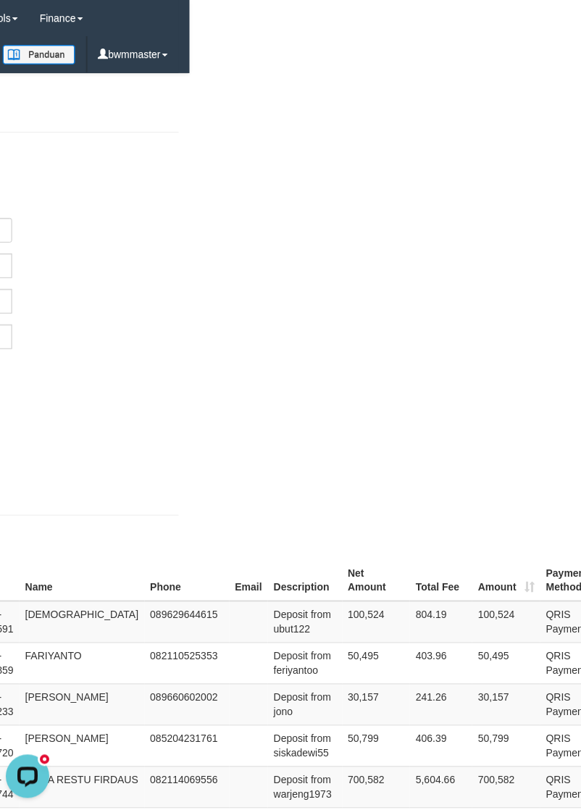
scroll to position [0, 0]
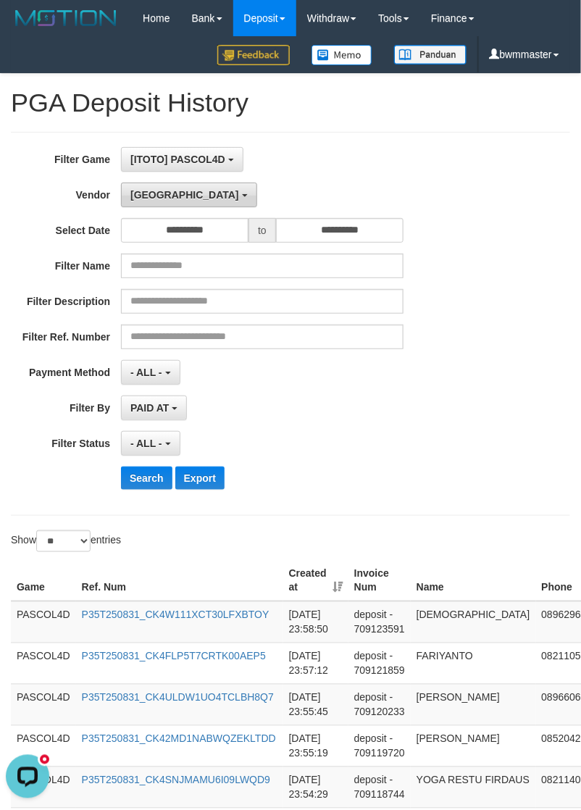
click at [162, 201] on button "[GEOGRAPHIC_DATA]" at bounding box center [189, 195] width 136 height 25
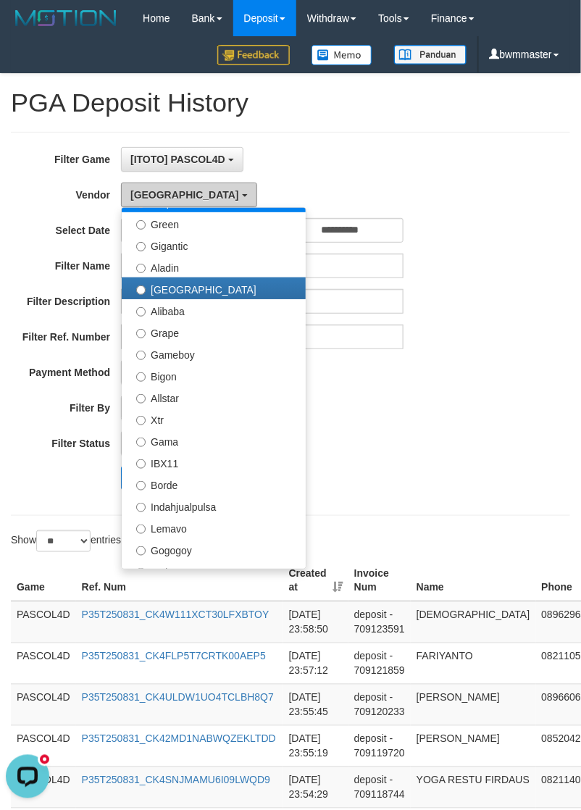
scroll to position [181, 0]
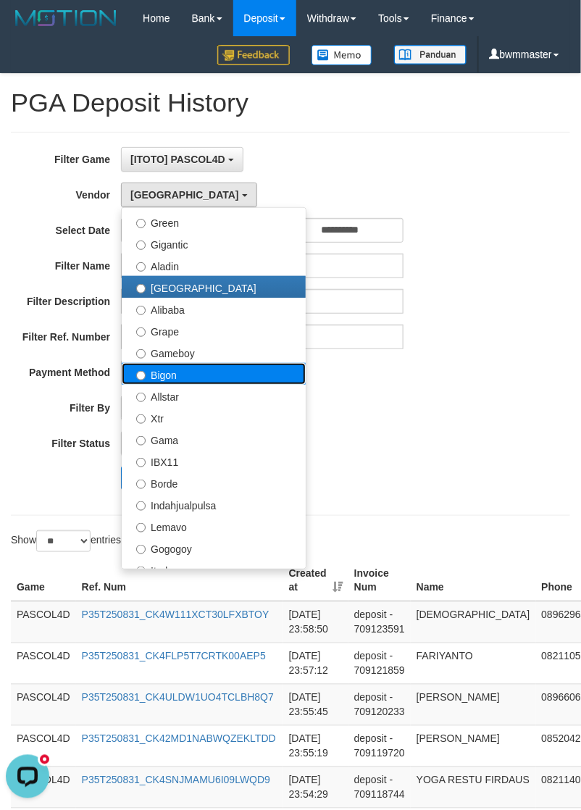
click at [165, 379] on label "Bigon" at bounding box center [214, 374] width 184 height 22
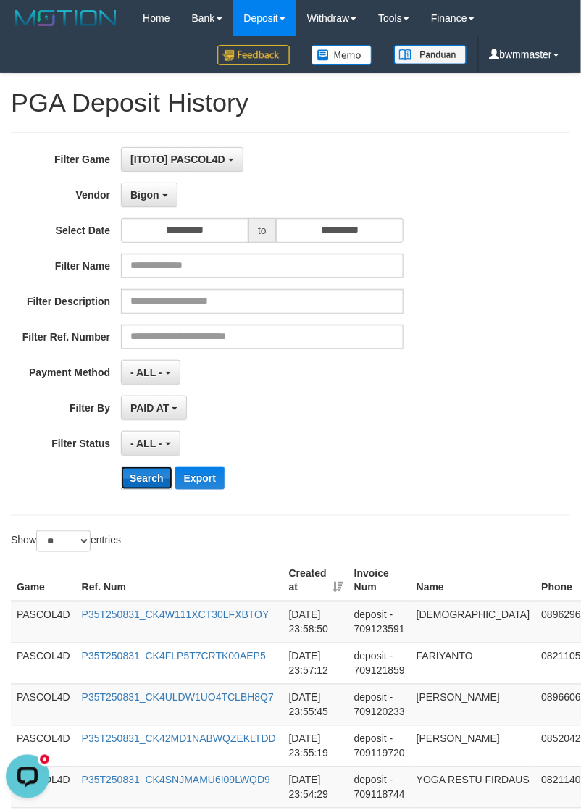
click at [136, 478] on button "Search" at bounding box center [146, 478] width 51 height 23
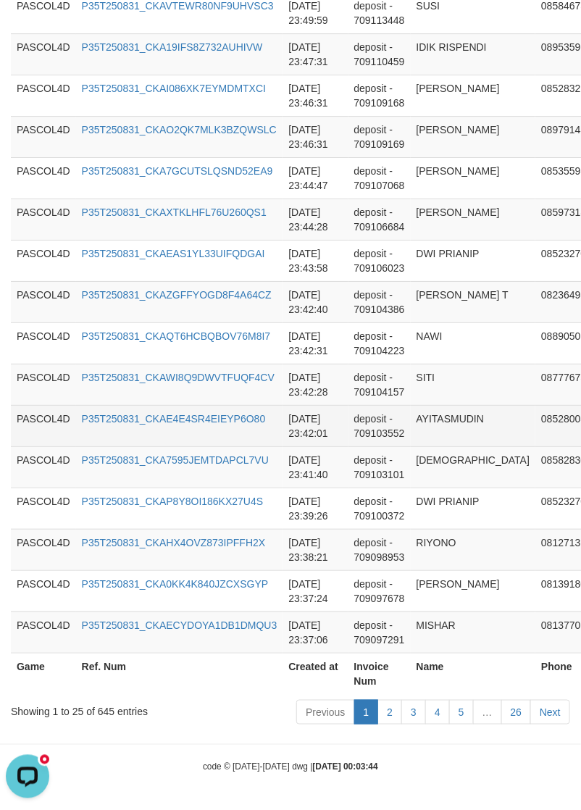
scroll to position [1190, 0]
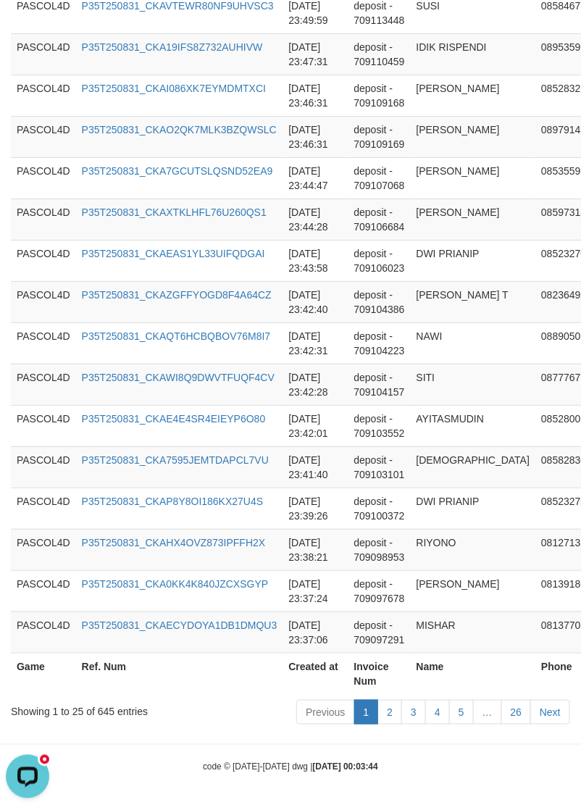
click at [103, 711] on div "Showing 1 to 25 of 645 entries" at bounding box center [121, 709] width 220 height 20
copy div "645"
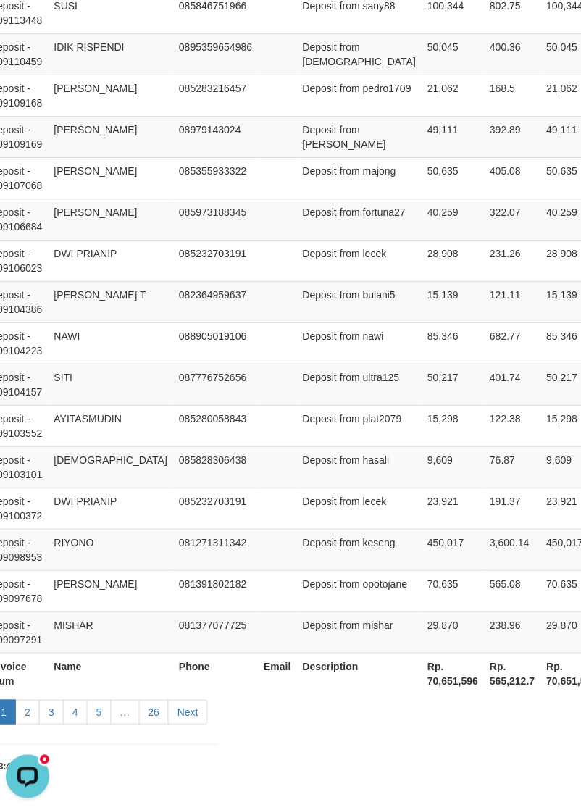
click at [422, 679] on th "Rp. 70,651,596" at bounding box center [453, 673] width 62 height 41
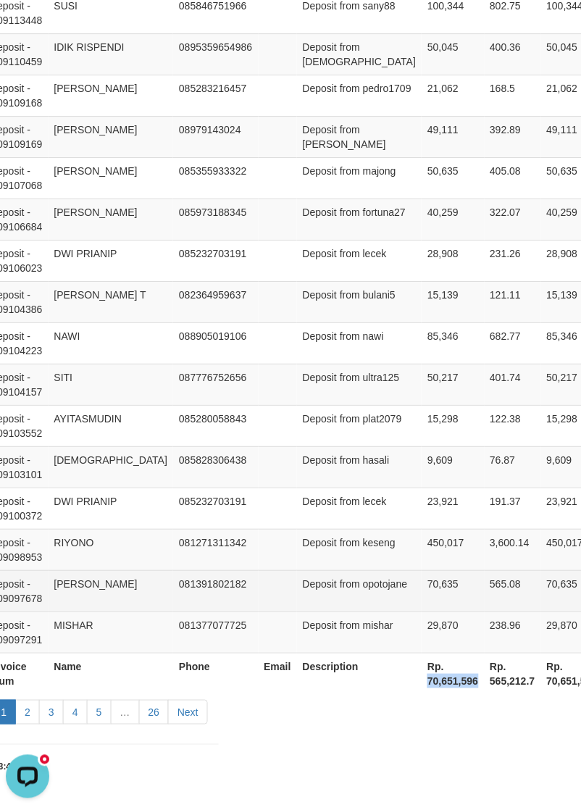
copy th "70,651,596"
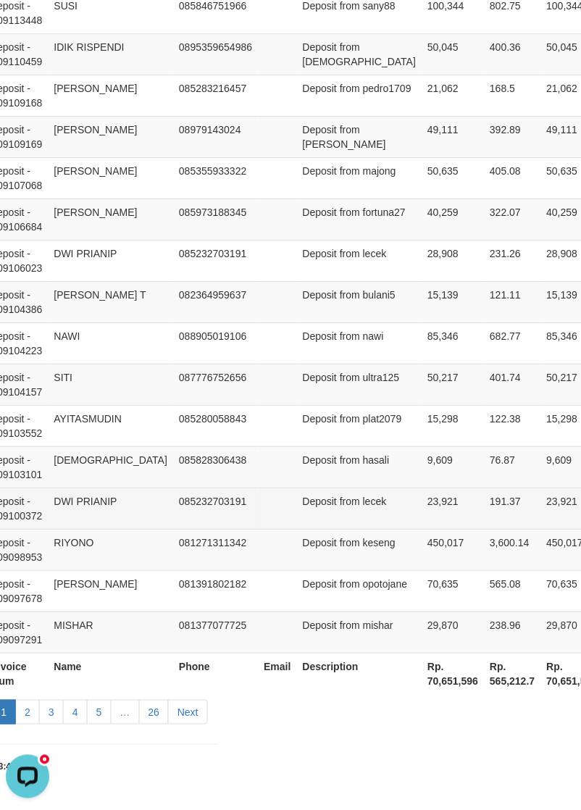
click at [225, 505] on td "085232703191" at bounding box center [215, 508] width 85 height 41
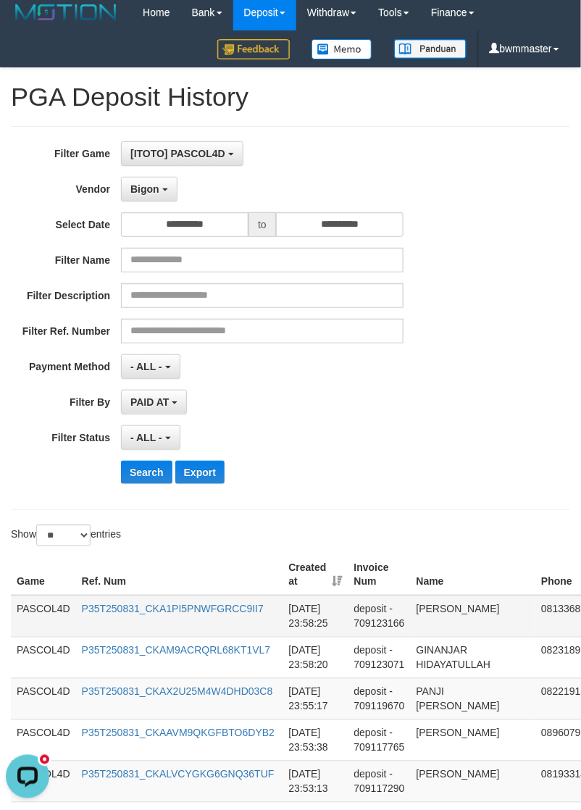
scroll to position [0, 0]
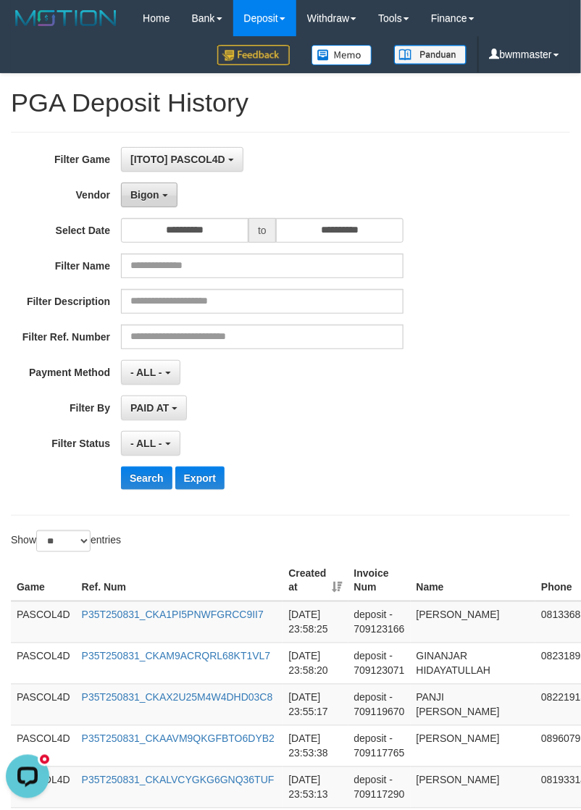
click at [162, 204] on button "Bigon" at bounding box center [149, 195] width 57 height 25
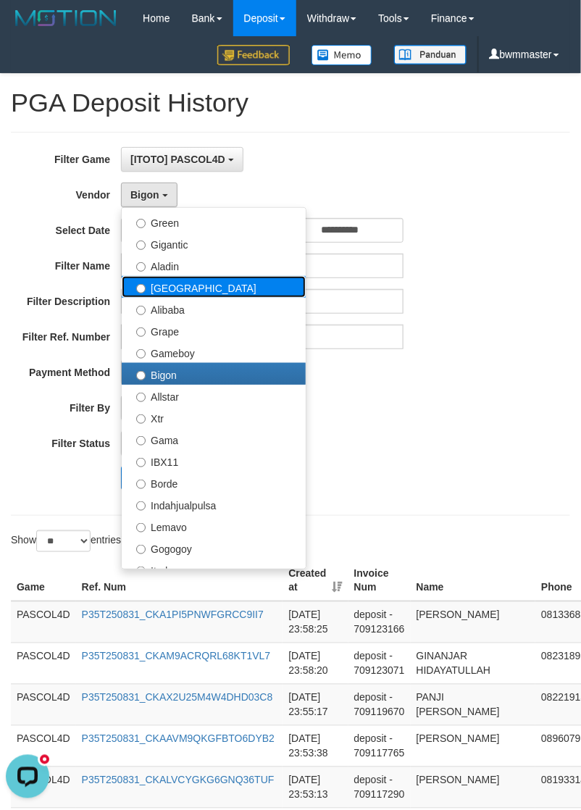
click at [173, 294] on label "[GEOGRAPHIC_DATA]" at bounding box center [214, 287] width 184 height 22
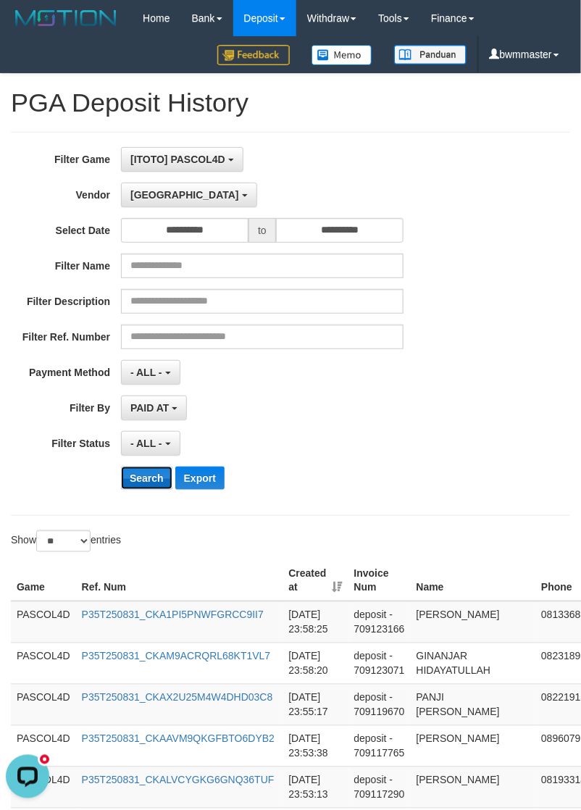
click at [131, 476] on button "Search" at bounding box center [146, 478] width 51 height 23
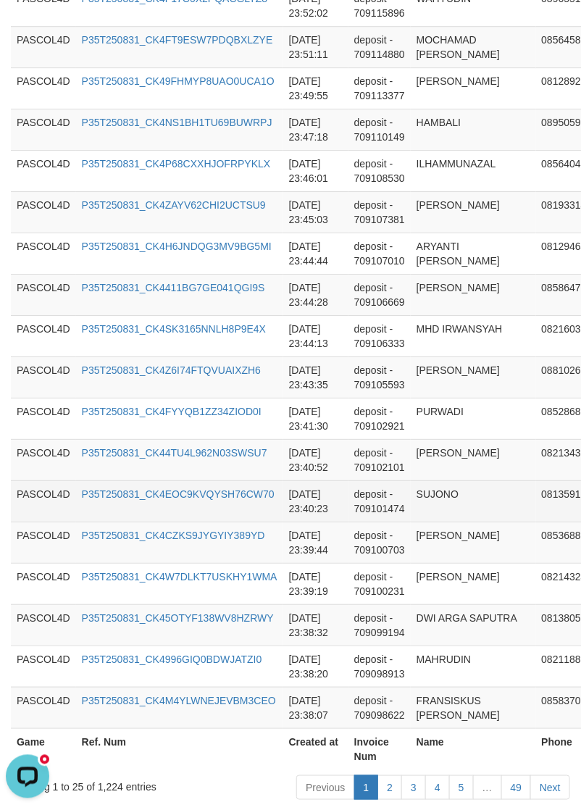
scroll to position [1002, 0]
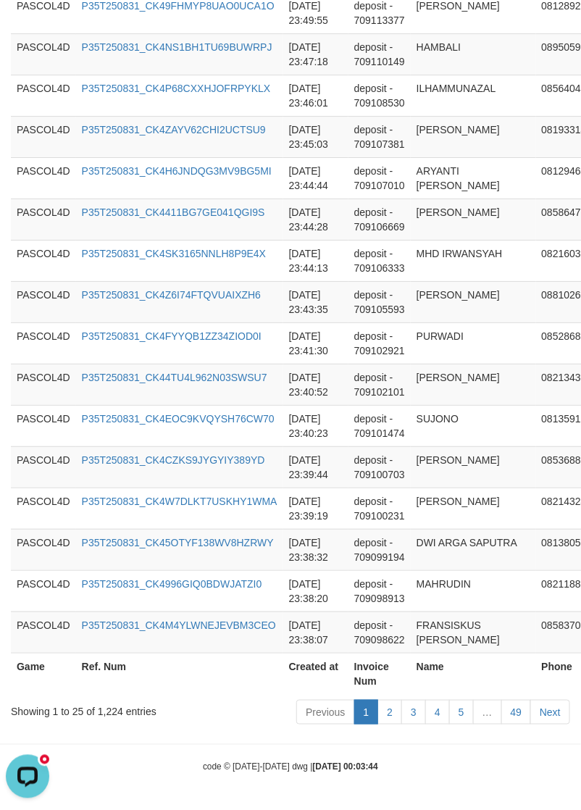
click at [113, 709] on div "Showing 1 to 25 of 1,224 entries" at bounding box center [121, 709] width 220 height 20
copy div "1,224"
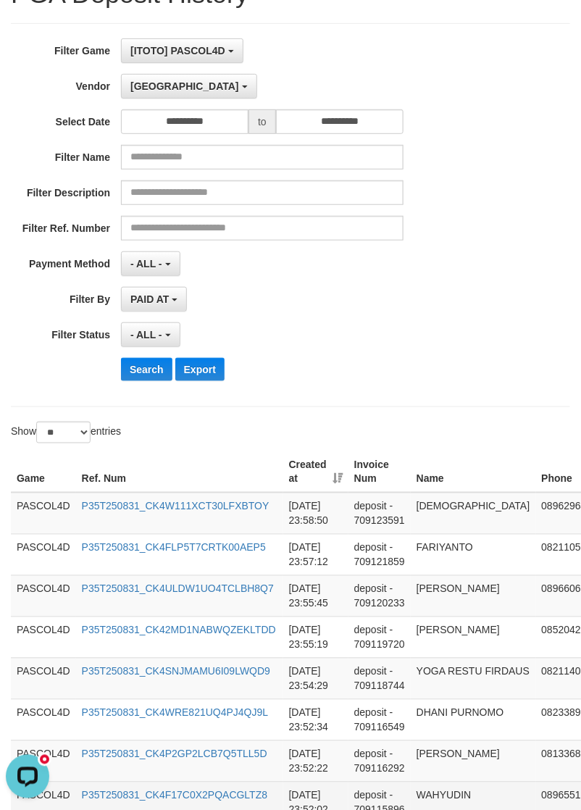
scroll to position [0, 0]
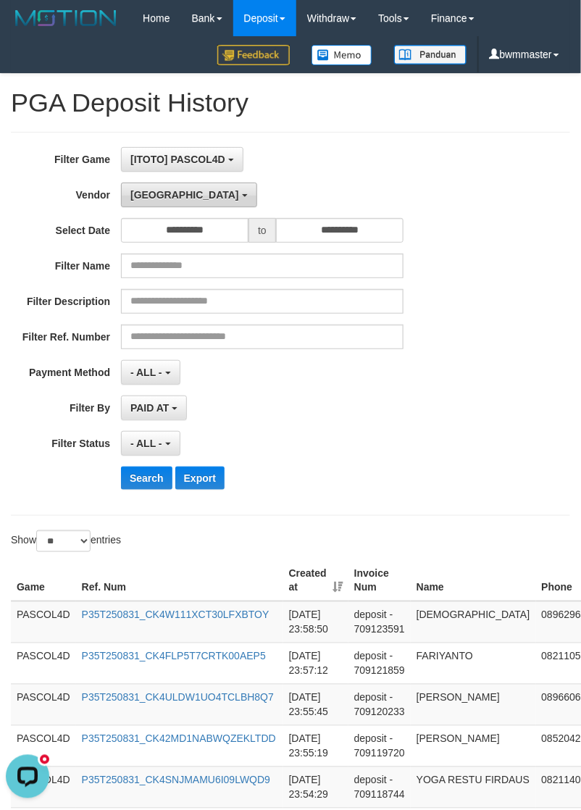
click at [158, 197] on button "[GEOGRAPHIC_DATA]" at bounding box center [189, 195] width 136 height 25
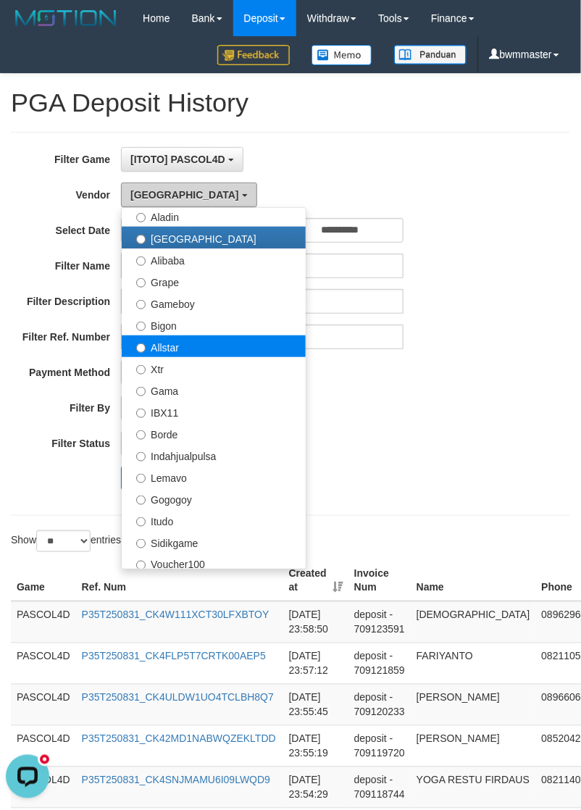
scroll to position [272, 0]
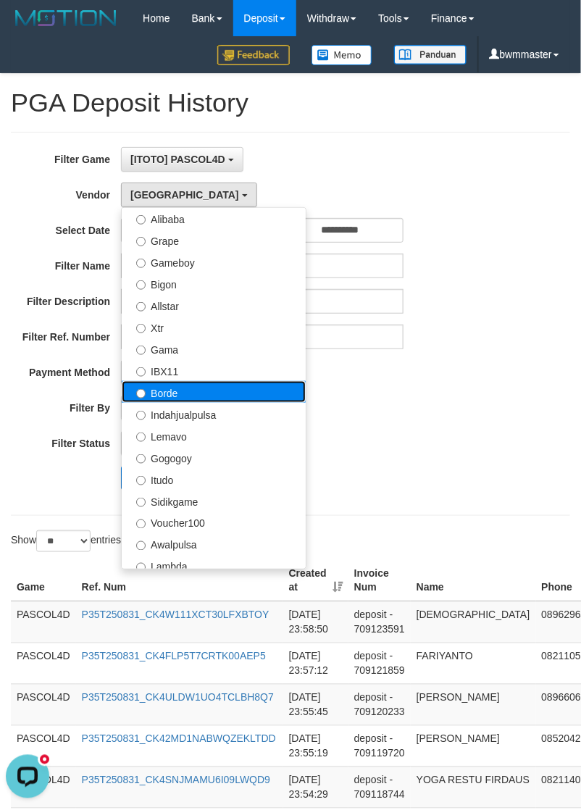
click at [181, 402] on label "Borde" at bounding box center [214, 392] width 184 height 22
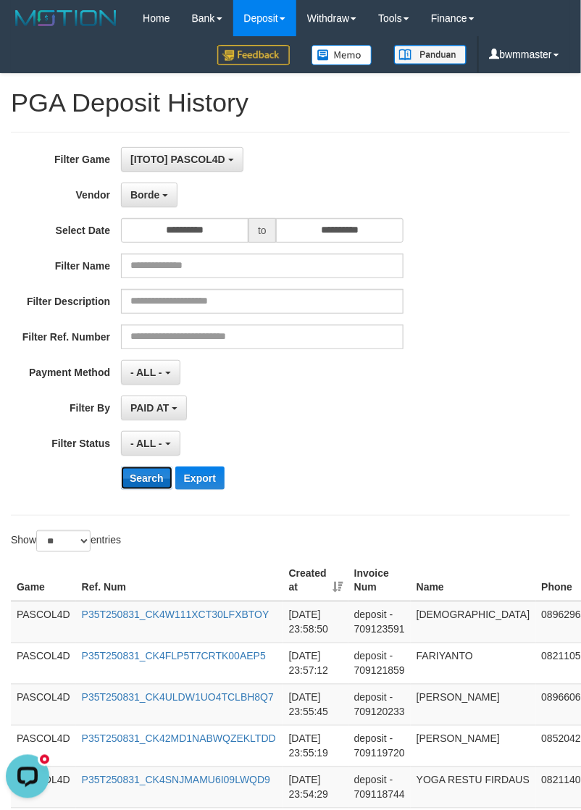
click at [136, 479] on button "Search" at bounding box center [146, 478] width 51 height 23
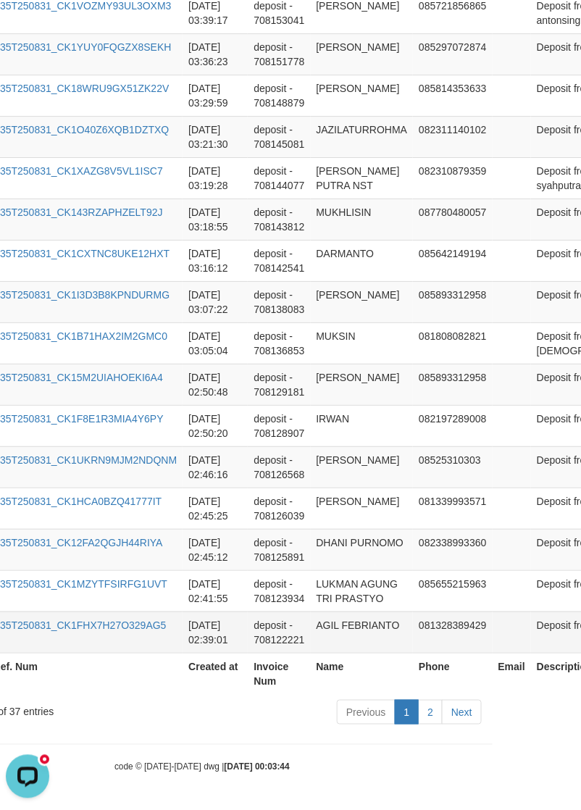
scroll to position [987, 362]
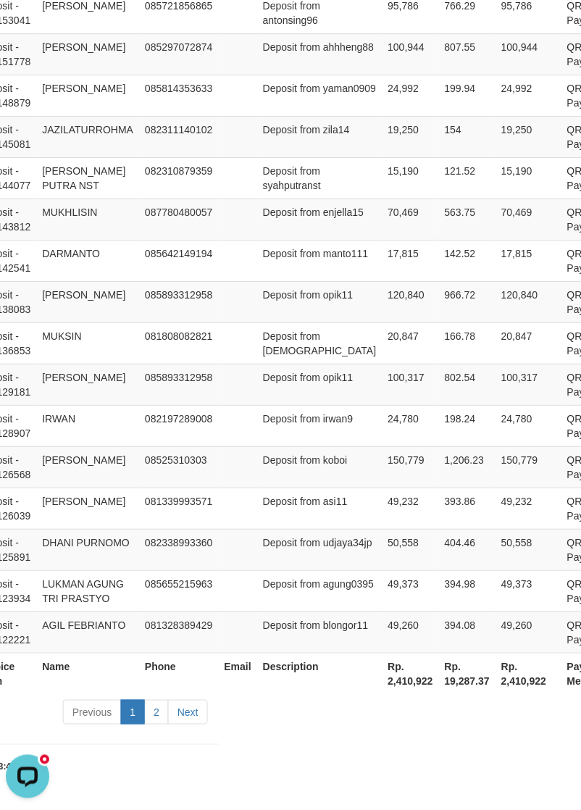
click at [383, 680] on th "Rp. 2,410,922" at bounding box center [411, 673] width 57 height 41
copy th "2,410,922"
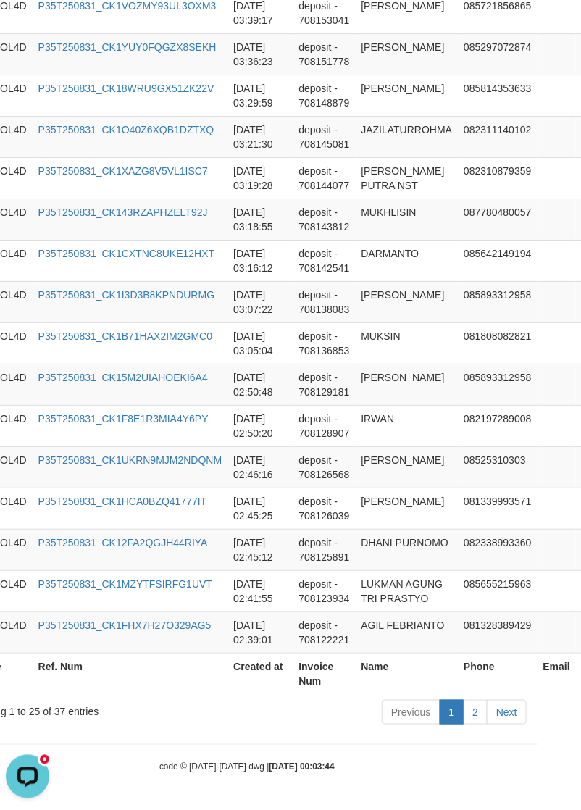
scroll to position [987, 0]
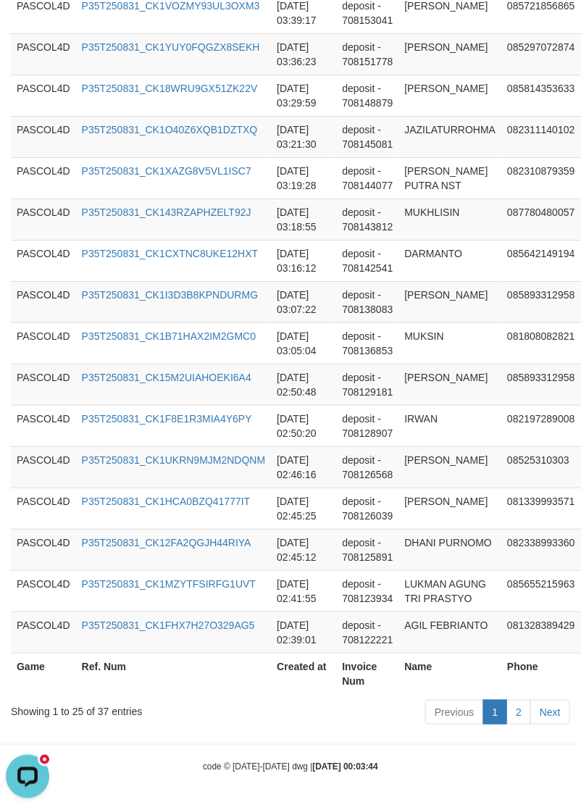
click at [103, 707] on div "Showing 1 to 25 of 37 entries" at bounding box center [121, 709] width 220 height 20
copy div "37"
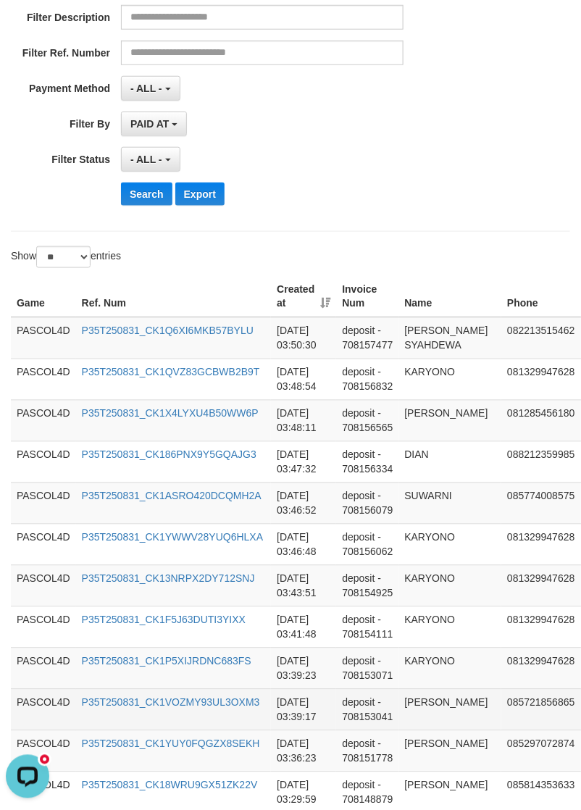
scroll to position [0, 0]
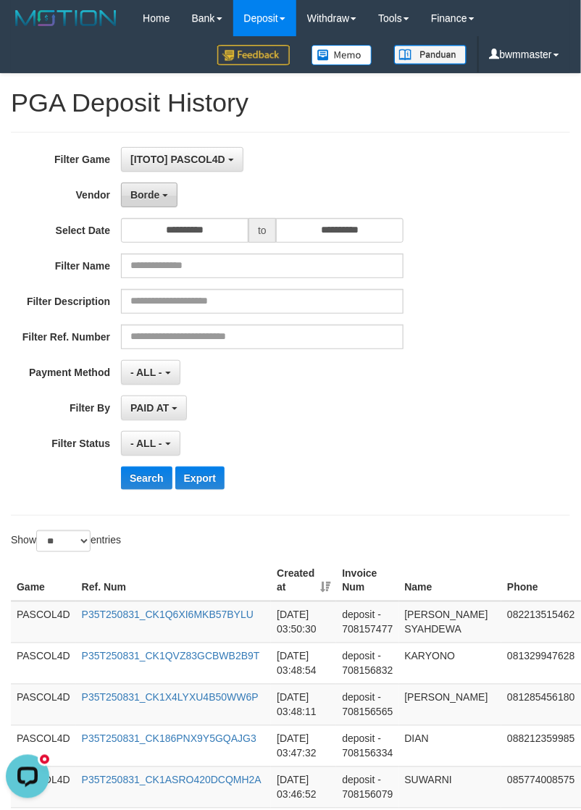
click at [161, 196] on button "Borde" at bounding box center [149, 195] width 57 height 25
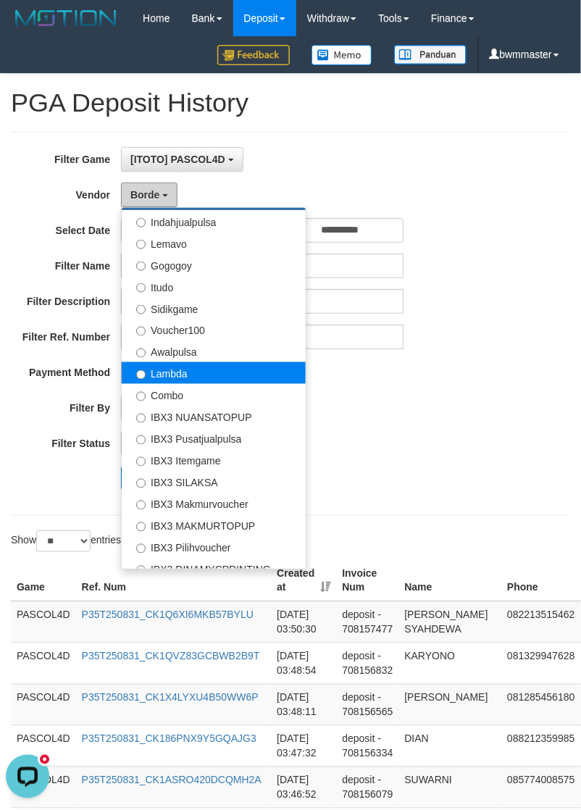
scroll to position [476, 0]
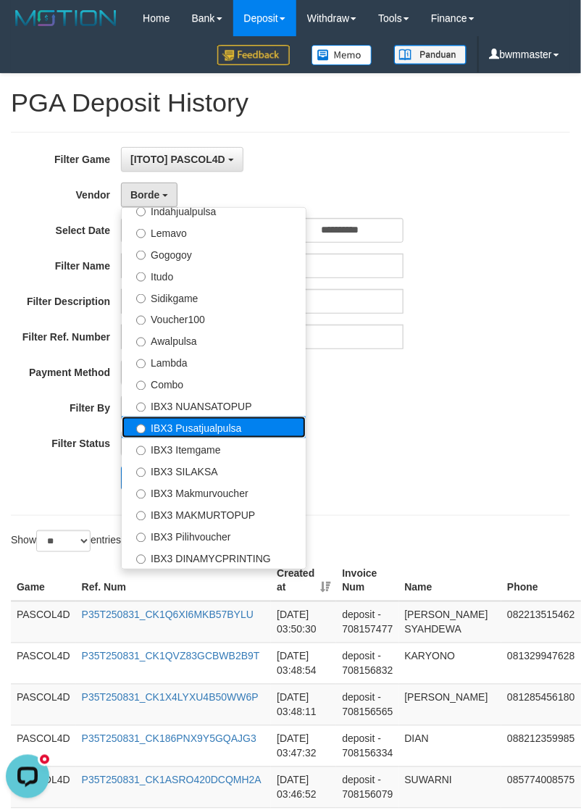
click at [201, 432] on label "IBX3 Pusatjualpulsa" at bounding box center [214, 428] width 184 height 22
select select "**********"
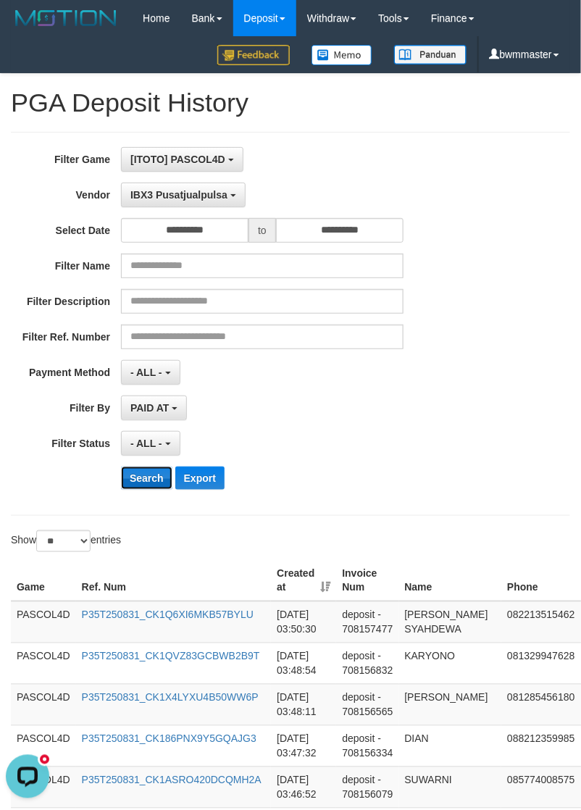
click at [142, 482] on button "Search" at bounding box center [146, 478] width 51 height 23
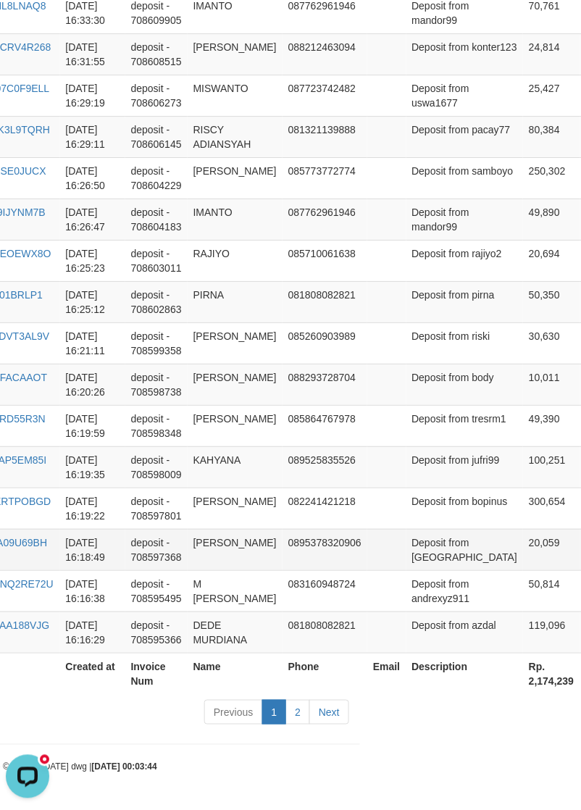
scroll to position [1176, 379]
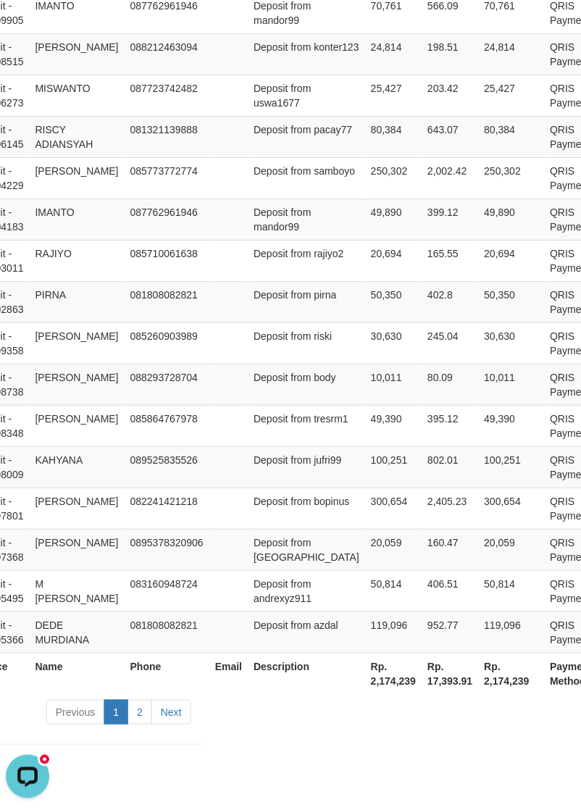
click at [365, 683] on th "Rp. 2,174,239" at bounding box center [393, 673] width 57 height 41
copy th "2,174,239"
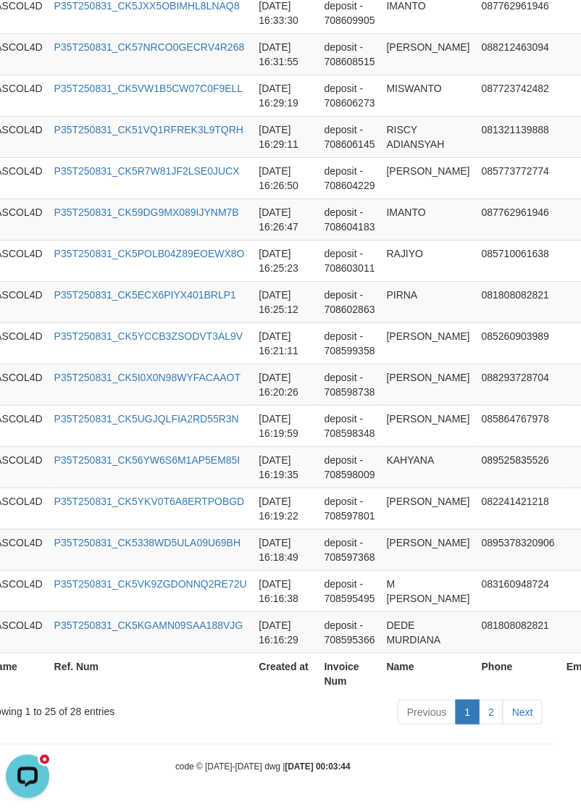
scroll to position [1176, 17]
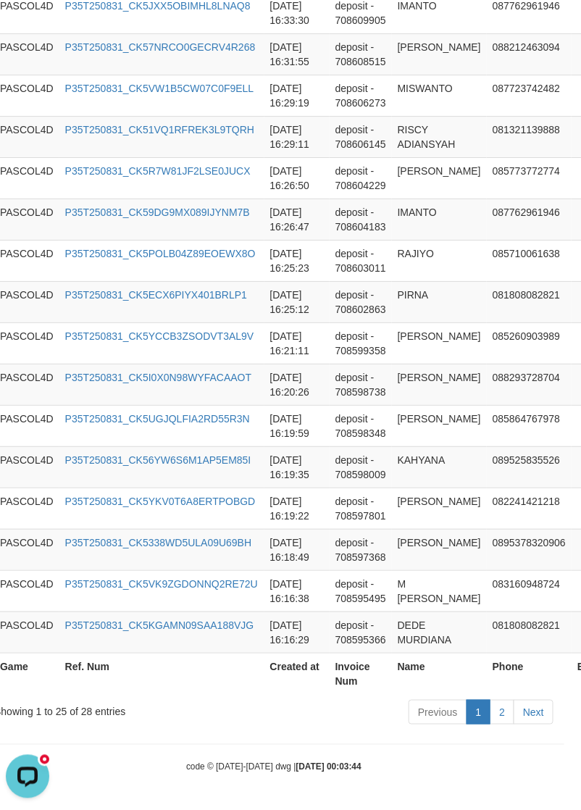
click at [89, 712] on div "Showing 1 to 25 of 28 entries" at bounding box center [104, 709] width 220 height 20
click at [80, 712] on div "Showing 1 to 25 of 28 entries" at bounding box center [104, 709] width 220 height 20
copy div "28"
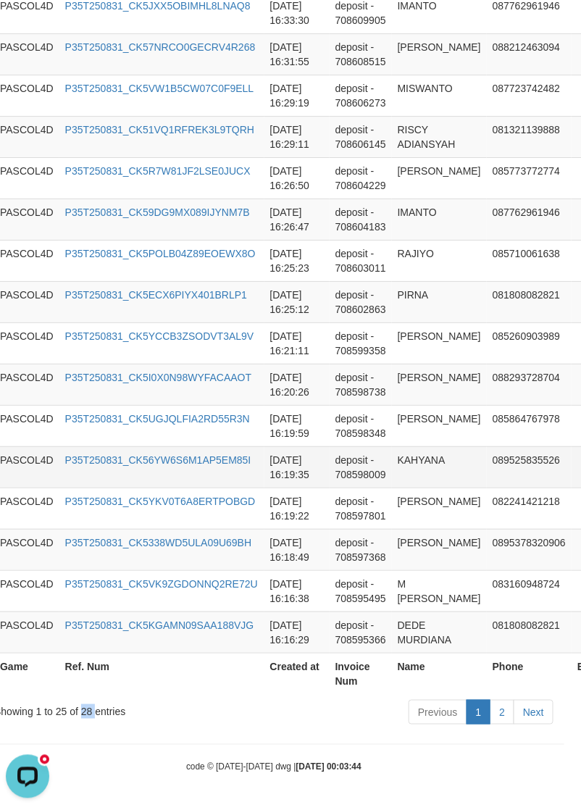
click at [412, 509] on td "TAOFIK ASHAR" at bounding box center [439, 508] width 95 height 41
